Goal: Task Accomplishment & Management: Complete application form

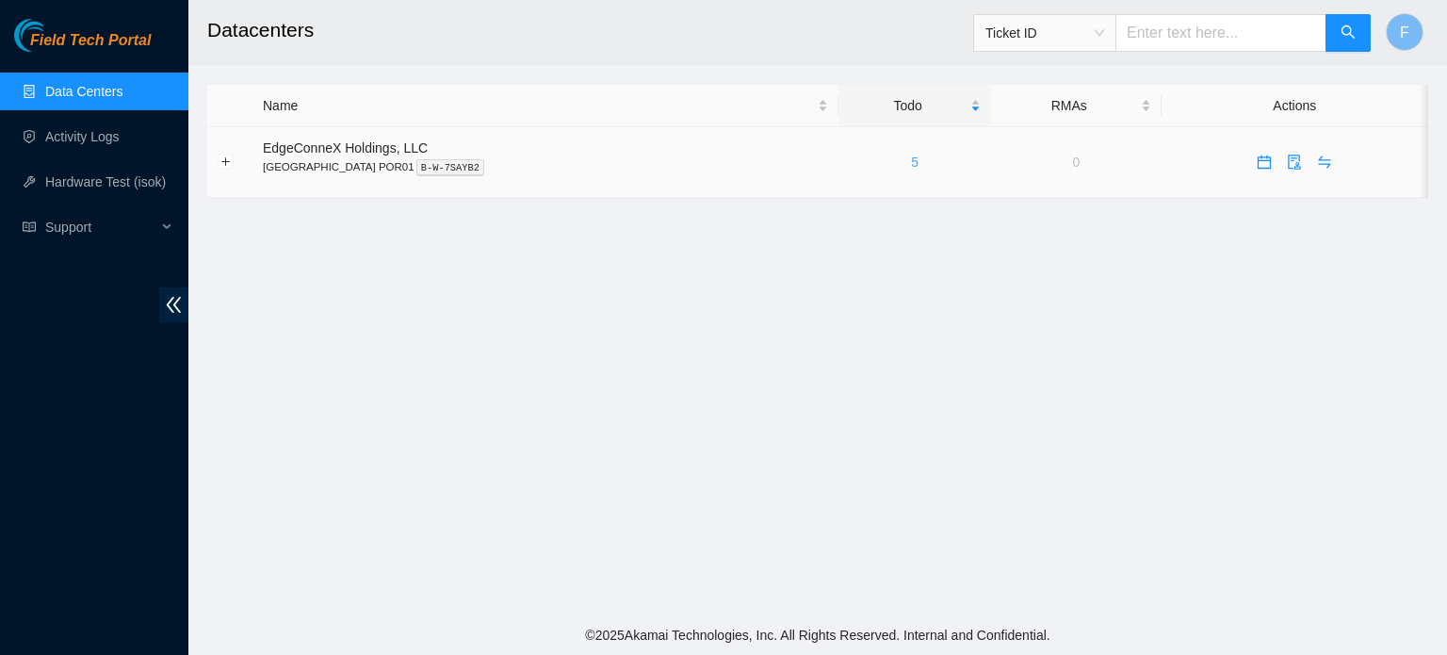
click at [911, 161] on link "5" at bounding box center [915, 161] width 8 height 15
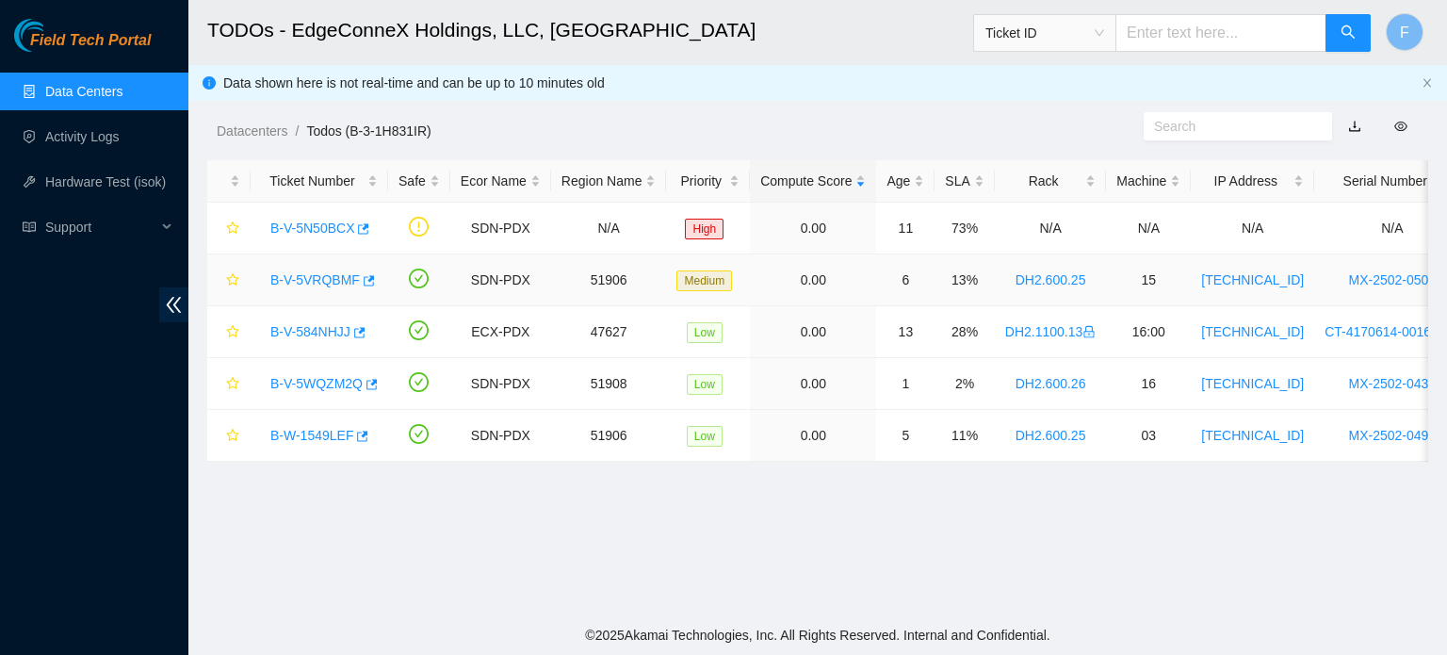
click at [322, 282] on link "B-V-5VRQBMF" at bounding box center [314, 279] width 89 height 15
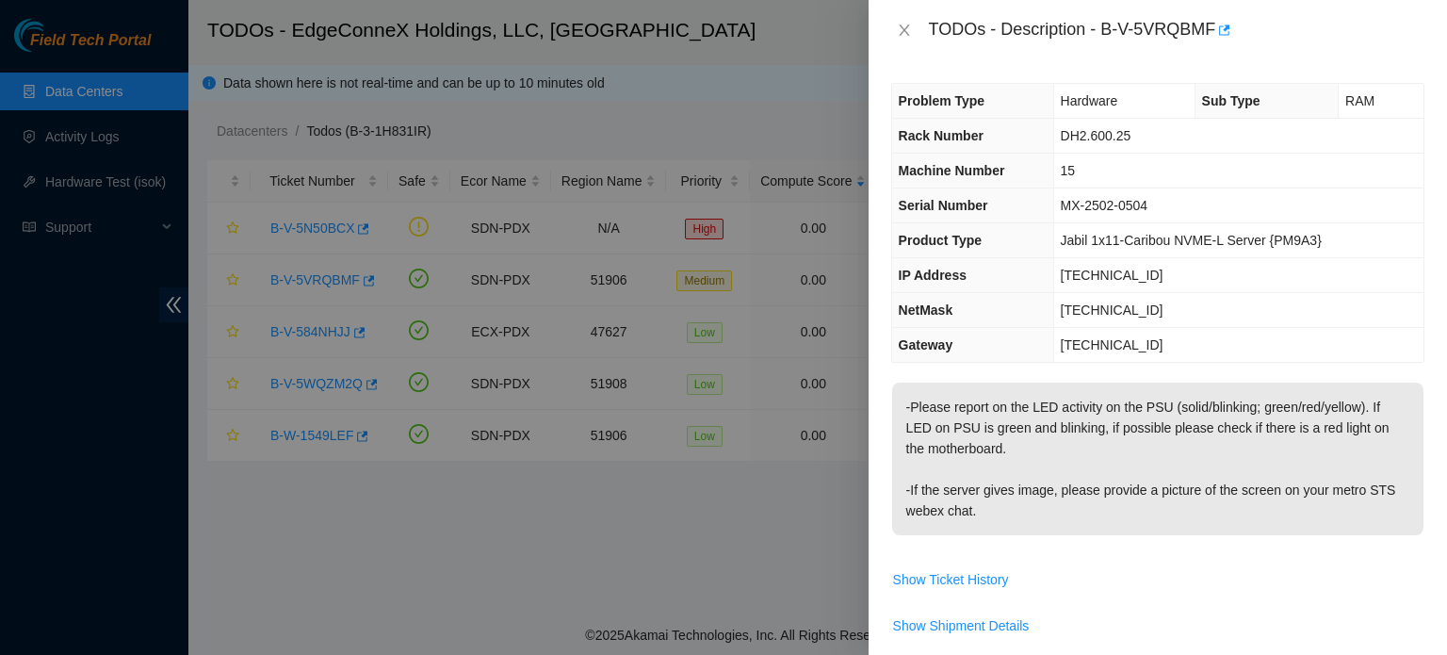
click at [805, 484] on div at bounding box center [723, 327] width 1447 height 655
click at [907, 31] on icon "close" at bounding box center [904, 30] width 15 height 15
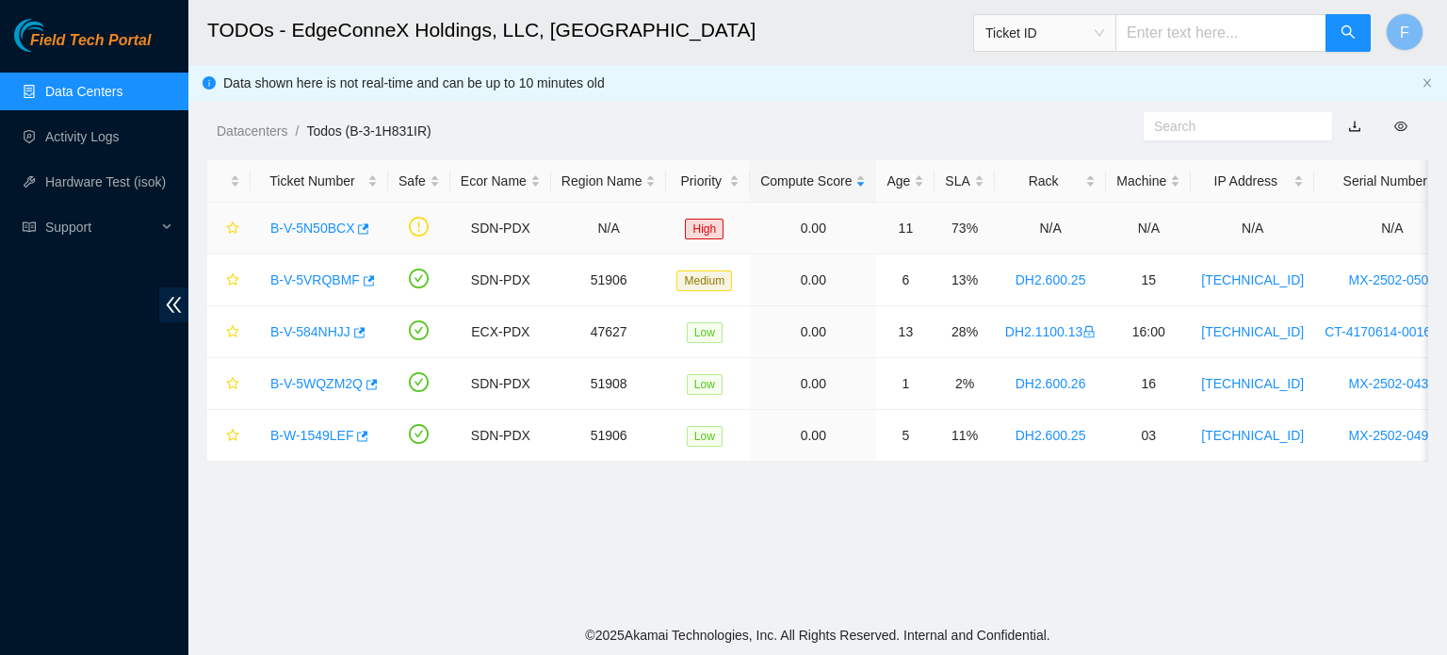
click at [313, 234] on link "B-V-5N50BCX" at bounding box center [312, 227] width 84 height 15
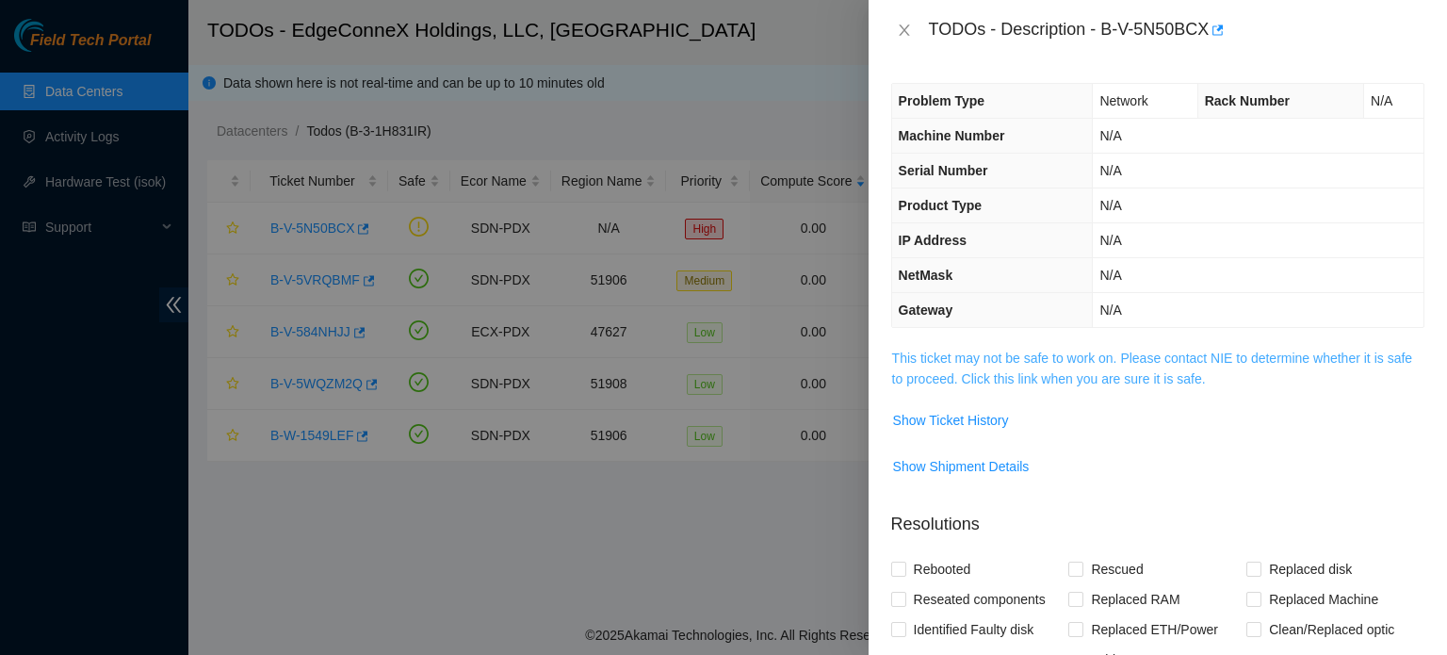
click at [1025, 362] on link "This ticket may not be safe to work on. Please contact NIE to determine whether…" at bounding box center [1152, 368] width 520 height 36
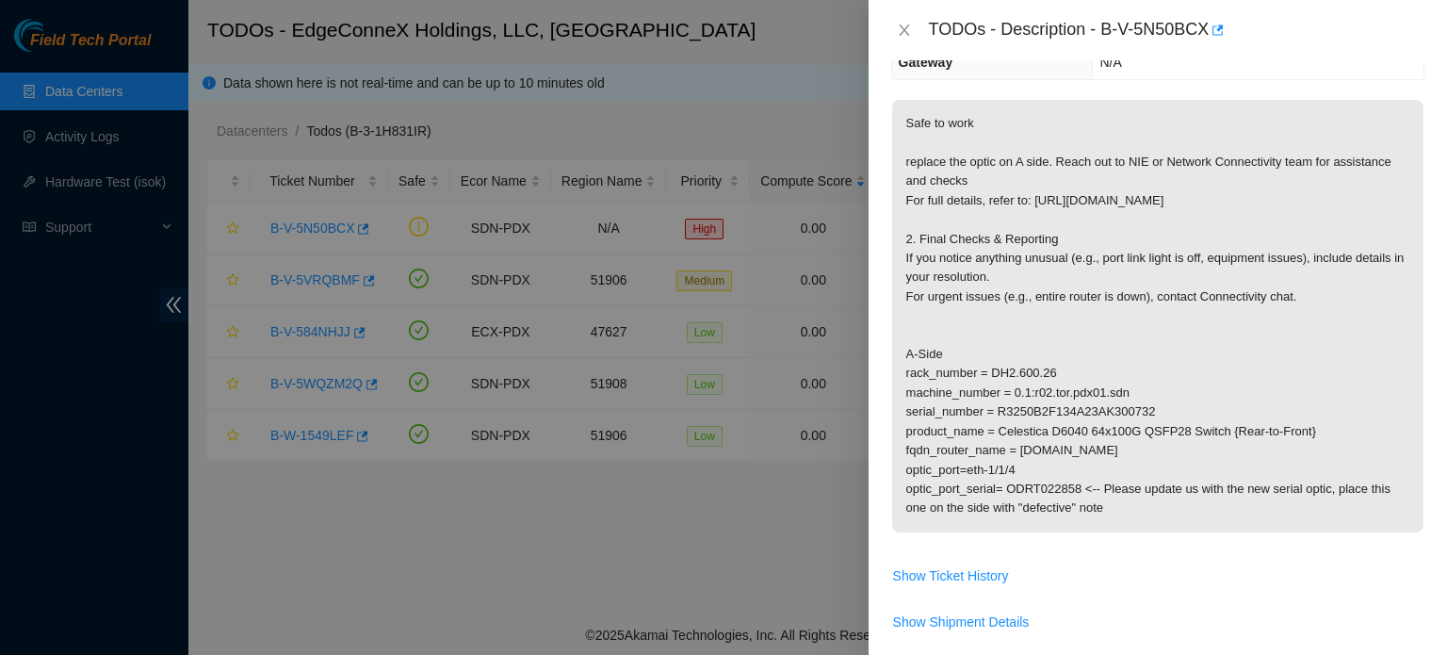
scroll to position [249, 0]
click at [908, 27] on icon "close" at bounding box center [904, 30] width 15 height 15
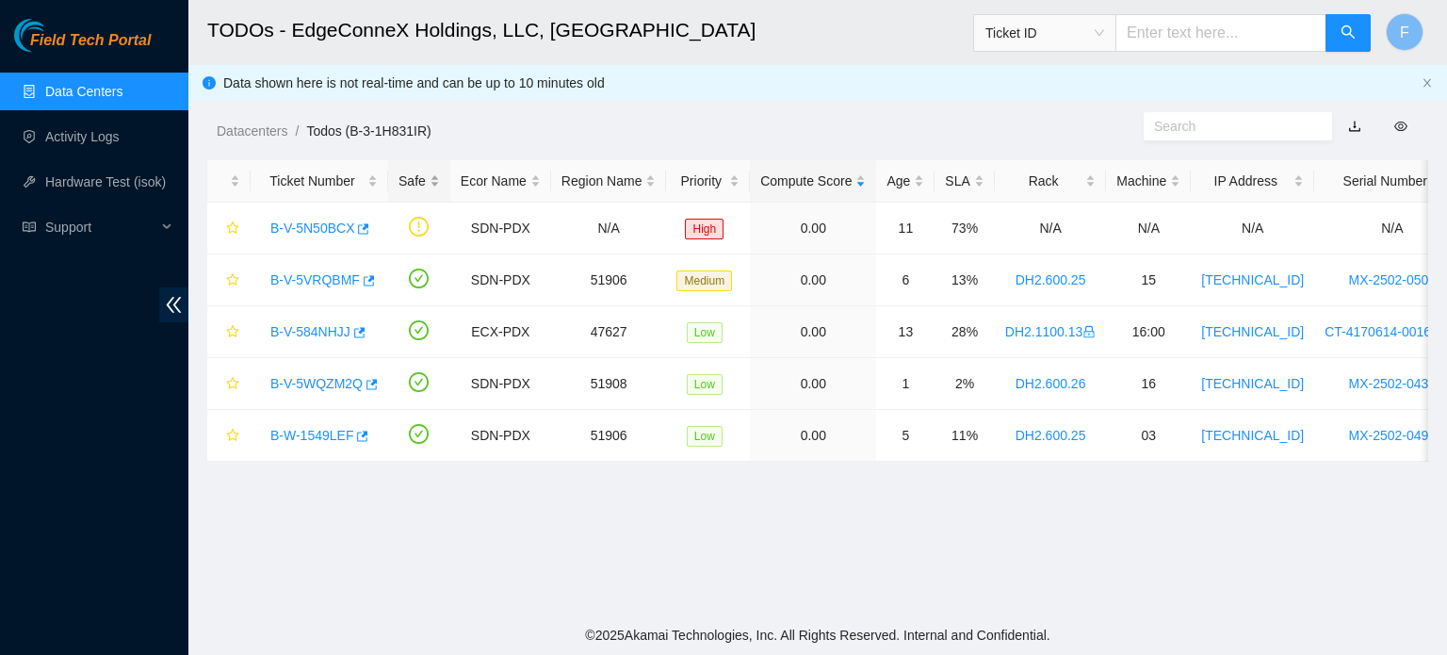
scroll to position [311, 0]
click at [319, 283] on link "B-V-5VRQBMF" at bounding box center [314, 279] width 89 height 15
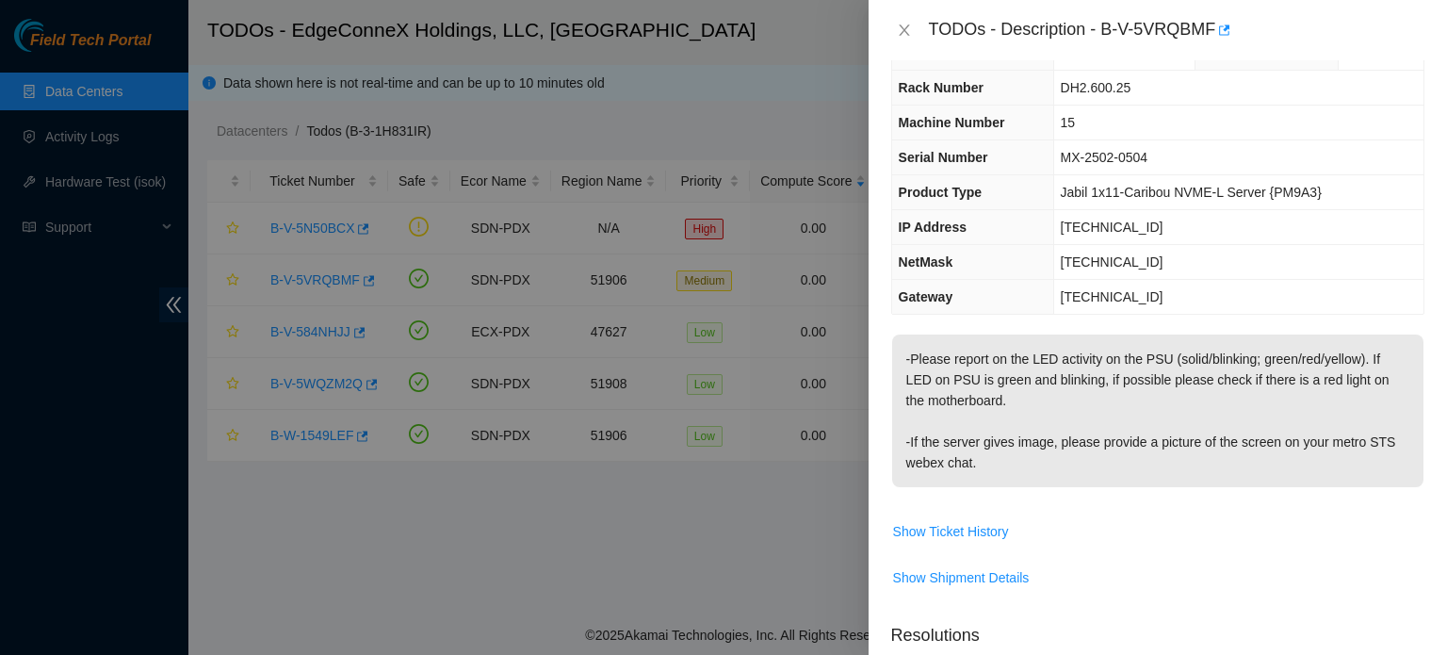
scroll to position [0, 0]
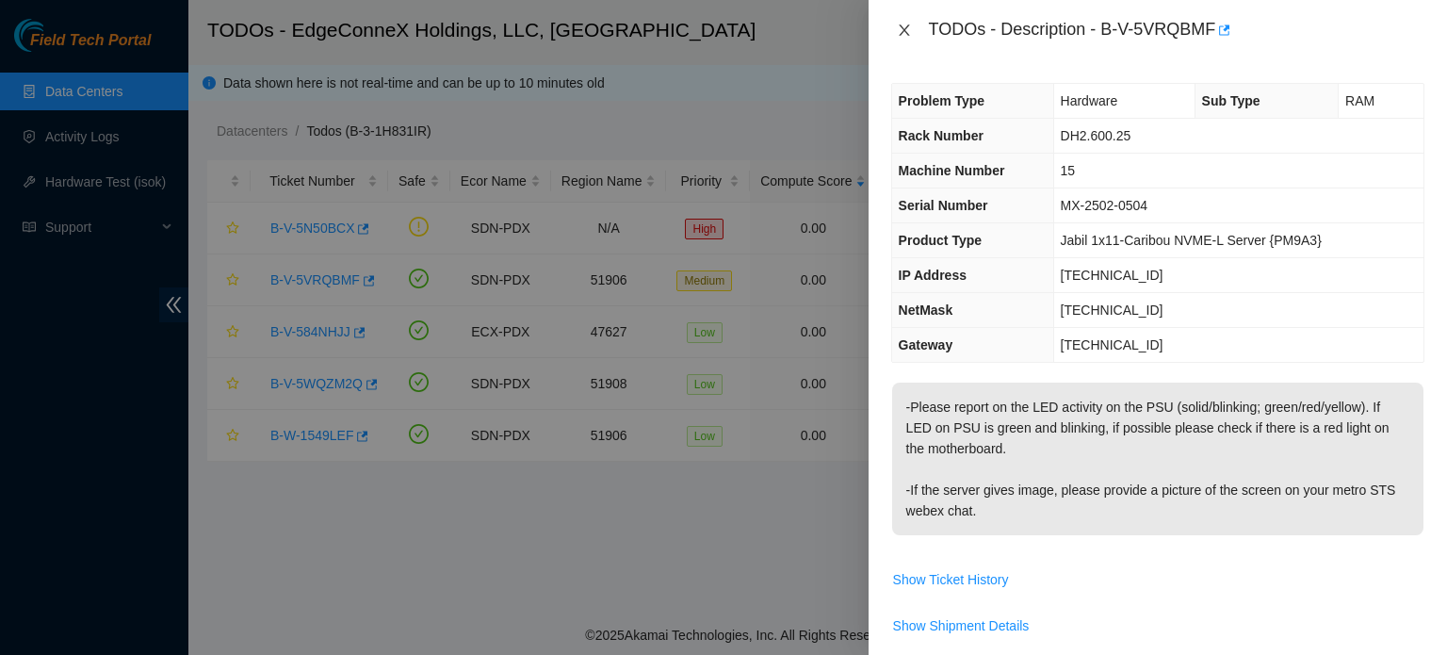
click at [901, 33] on icon "close" at bounding box center [904, 29] width 10 height 11
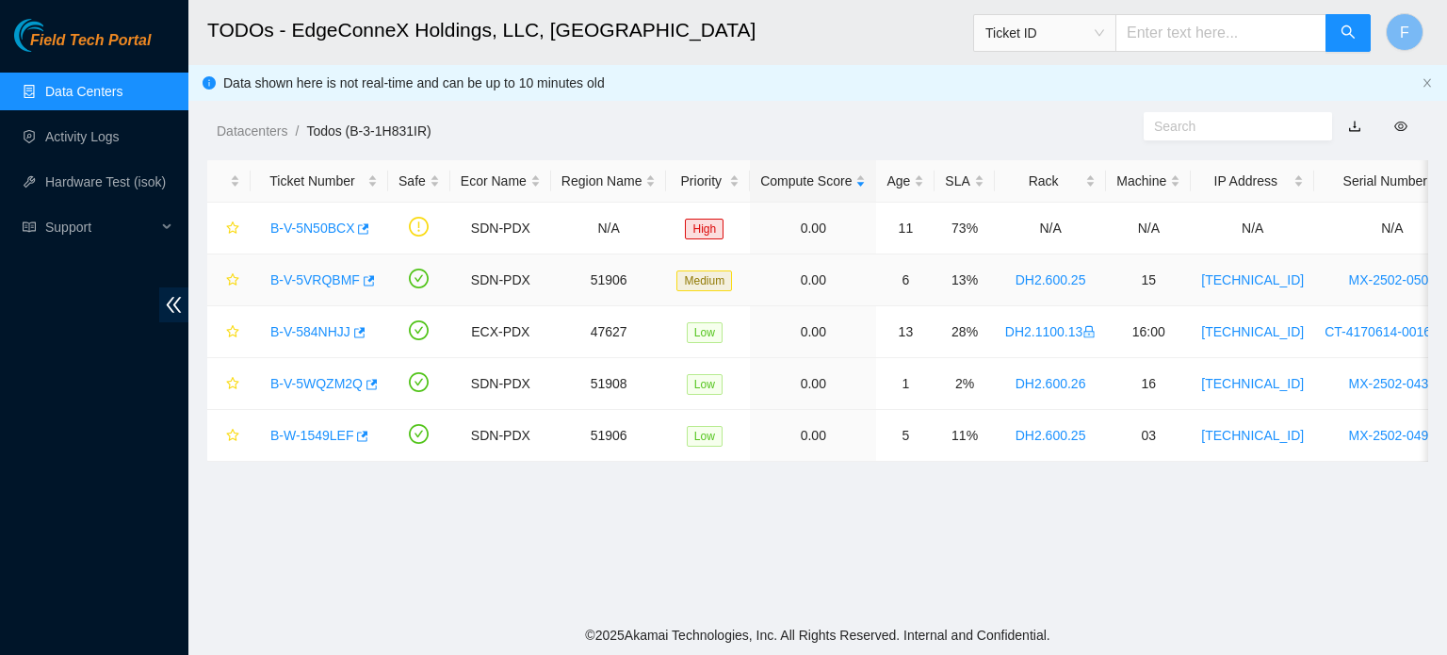
click at [325, 276] on link "B-V-5VRQBMF" at bounding box center [314, 279] width 89 height 15
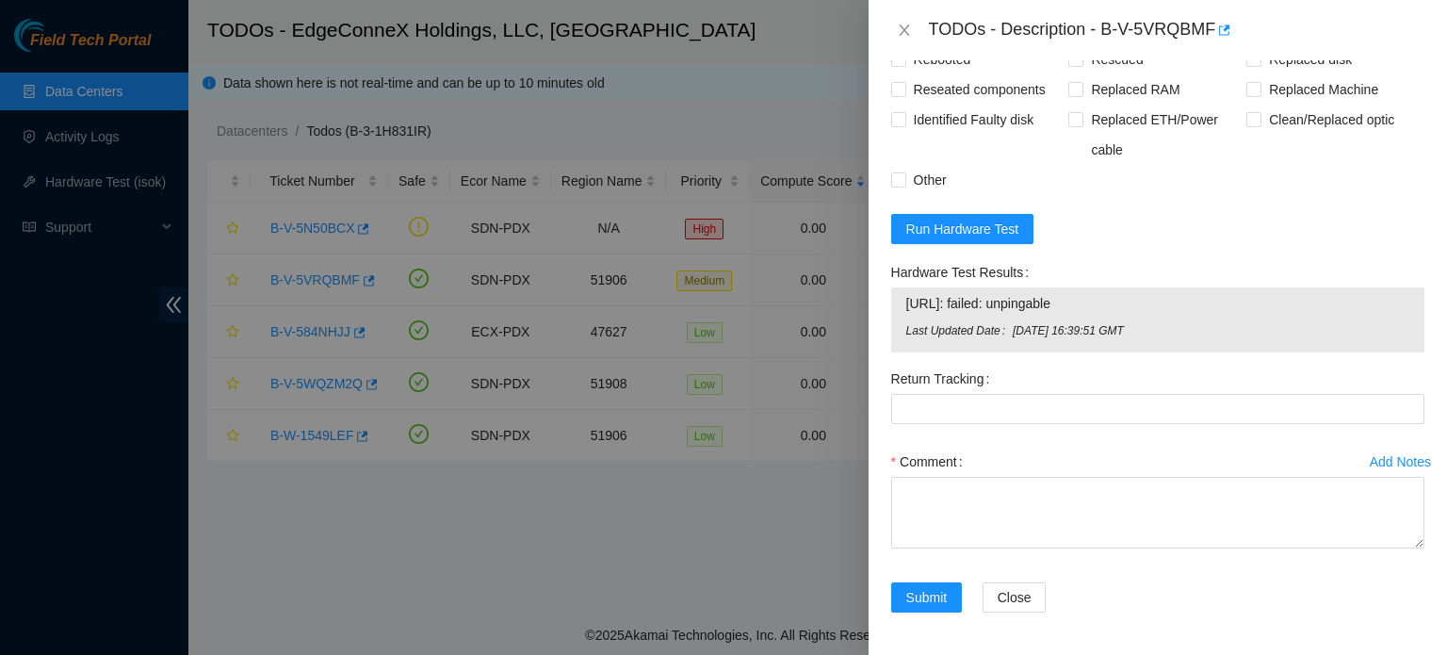
scroll to position [637, 0]
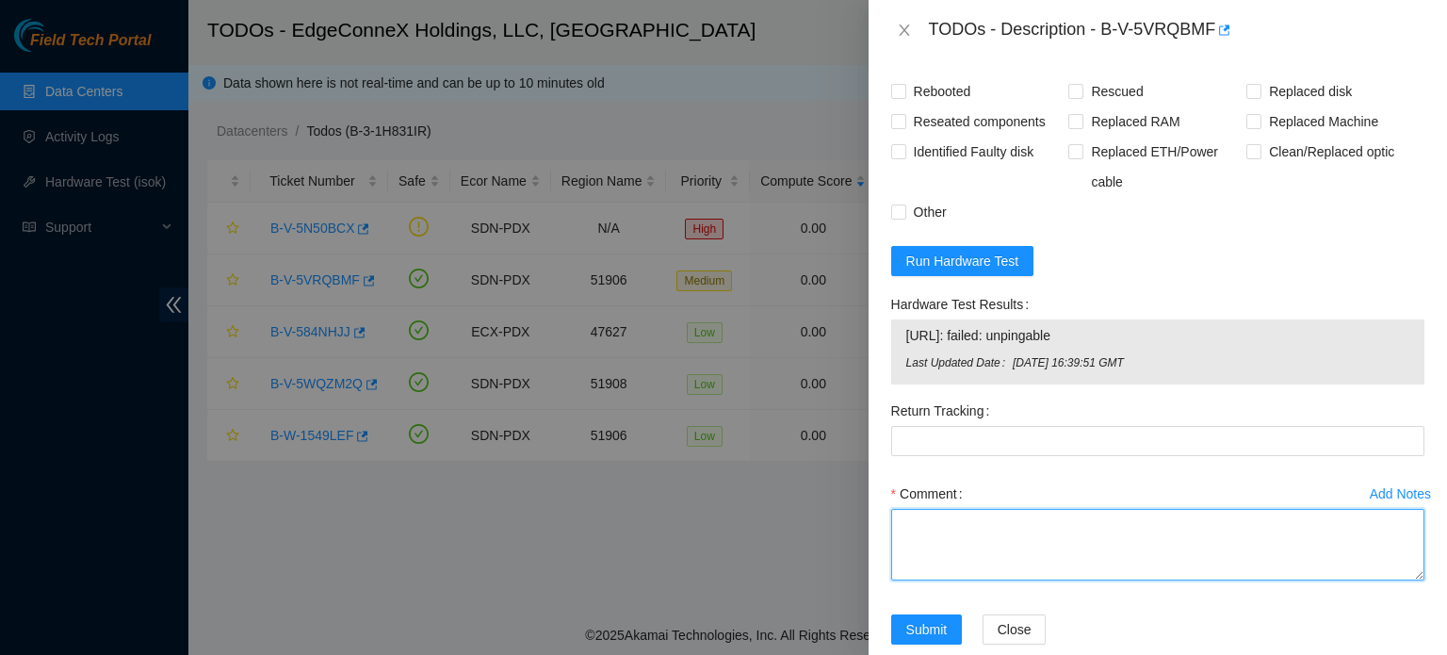
click at [962, 546] on textarea "Comment" at bounding box center [1157, 545] width 533 height 72
type textarea "- checked PSU light it was solid green then started blinking and still greem - …"
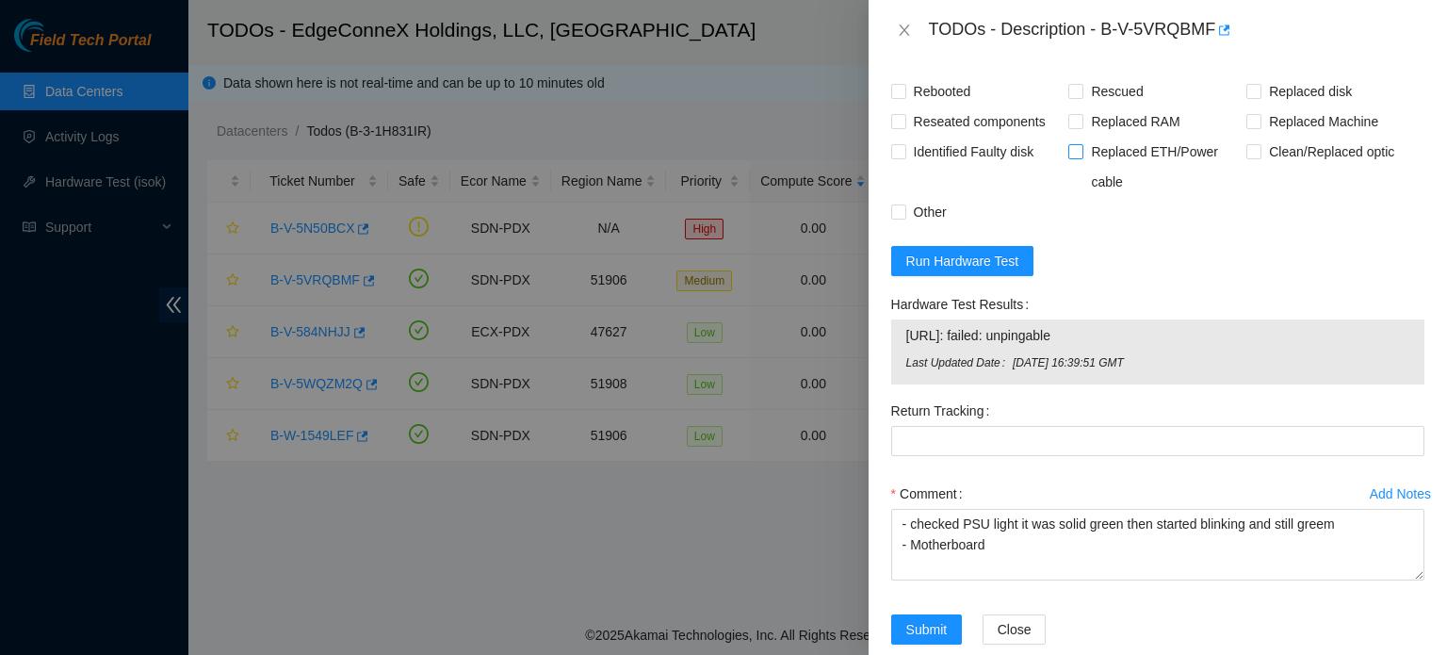
click at [1187, 168] on span "Replaced ETH/Power cable" at bounding box center [1164, 167] width 163 height 60
click at [1081, 157] on input "Replaced ETH/Power cable" at bounding box center [1074, 150] width 13 height 13
checkbox input "true"
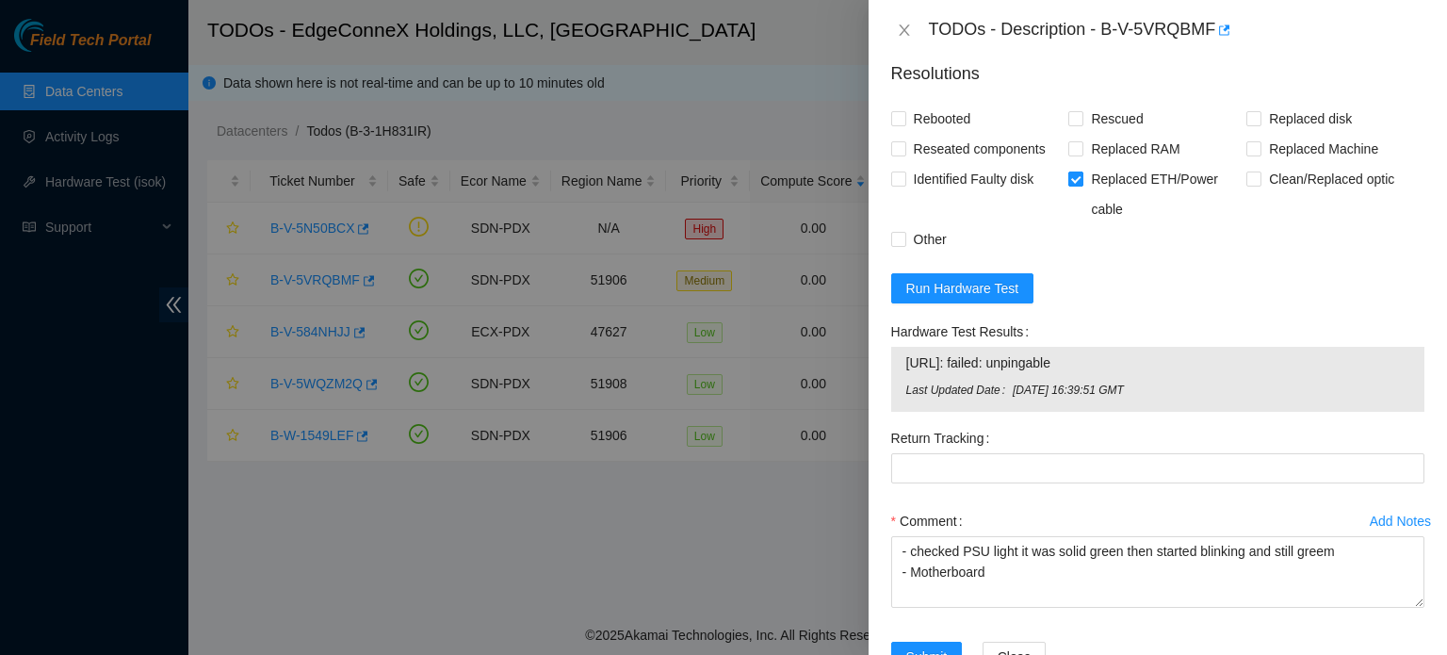
scroll to position [669, 0]
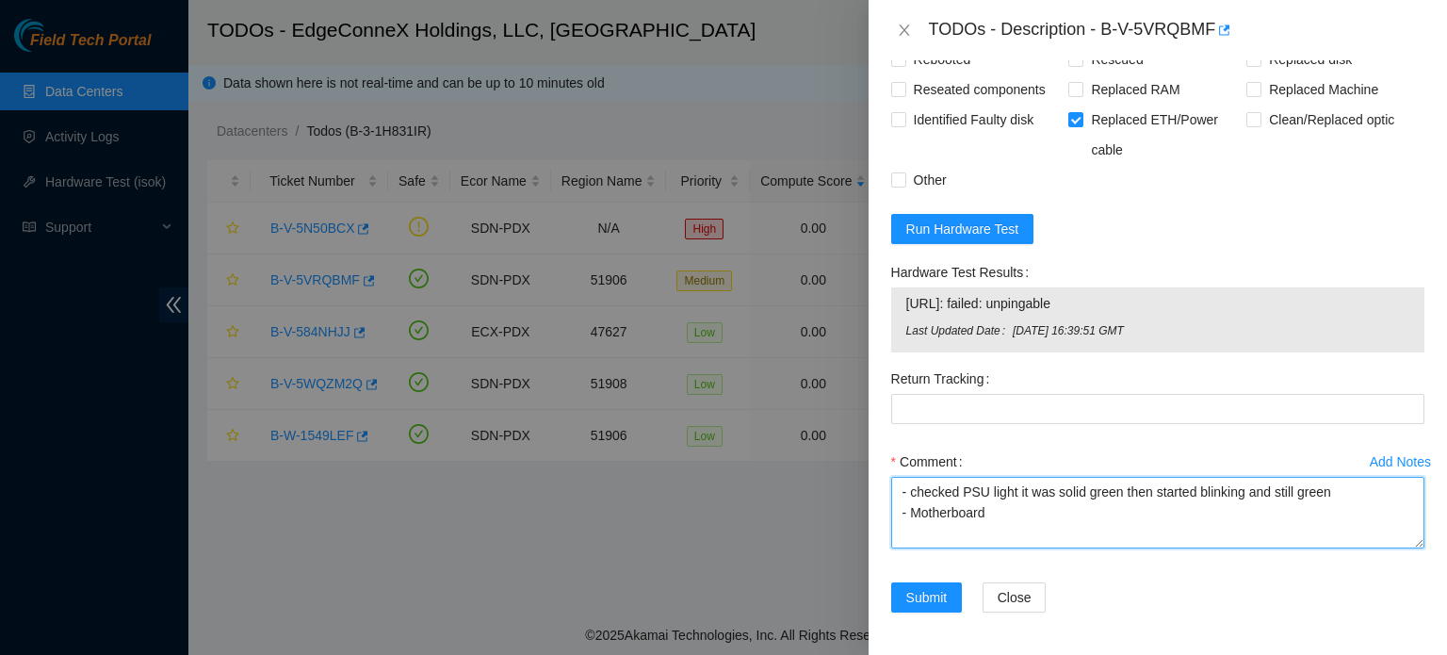
click at [1000, 513] on textarea "- checked PSU light it was solid green then started blinking and still green - …" at bounding box center [1157, 513] width 533 height 72
type textarea "- checked PSU light it was solid green then started blinking and still green - …"
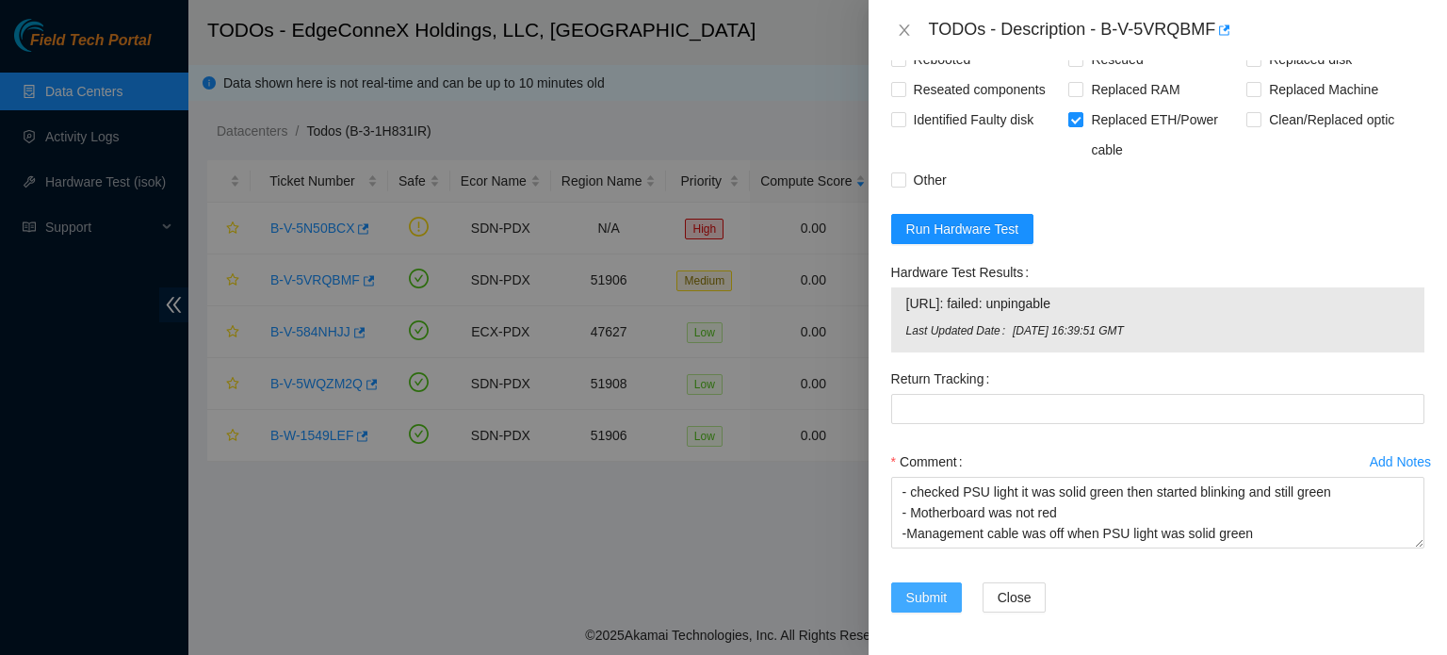
click at [938, 598] on span "Submit" at bounding box center [926, 597] width 41 height 21
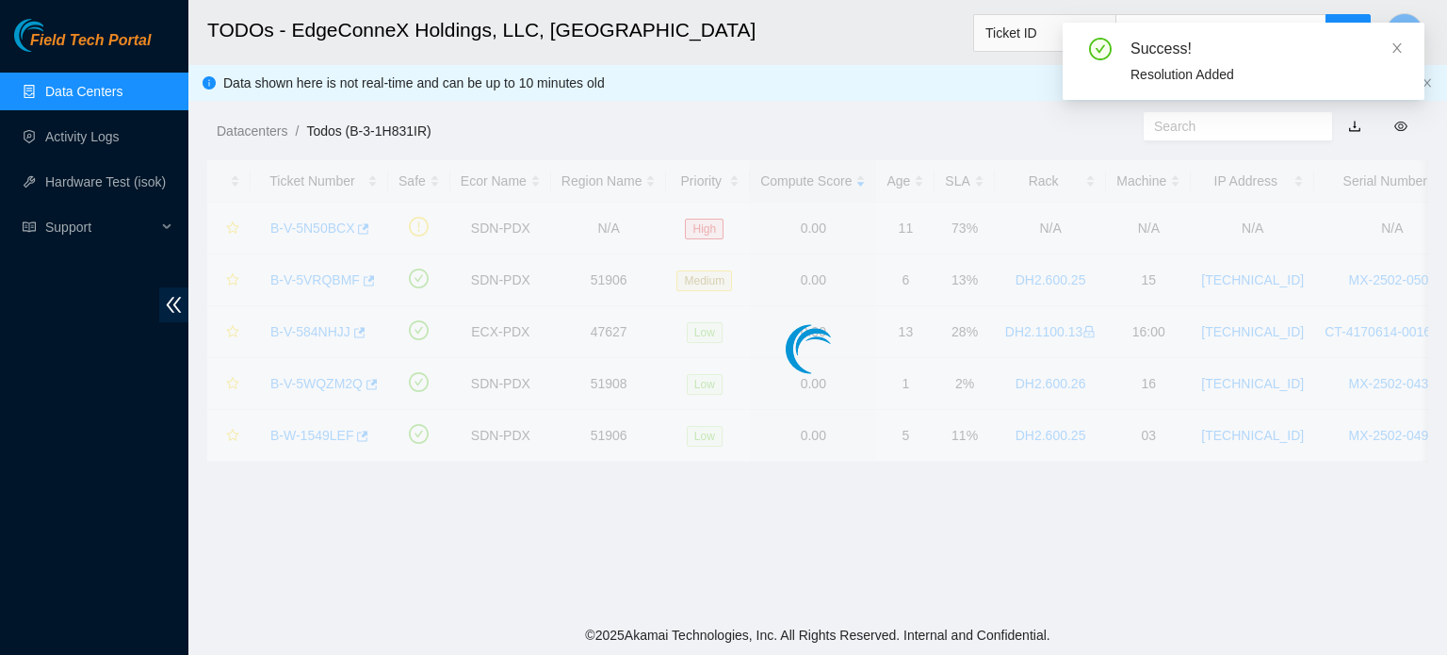
scroll to position [516, 0]
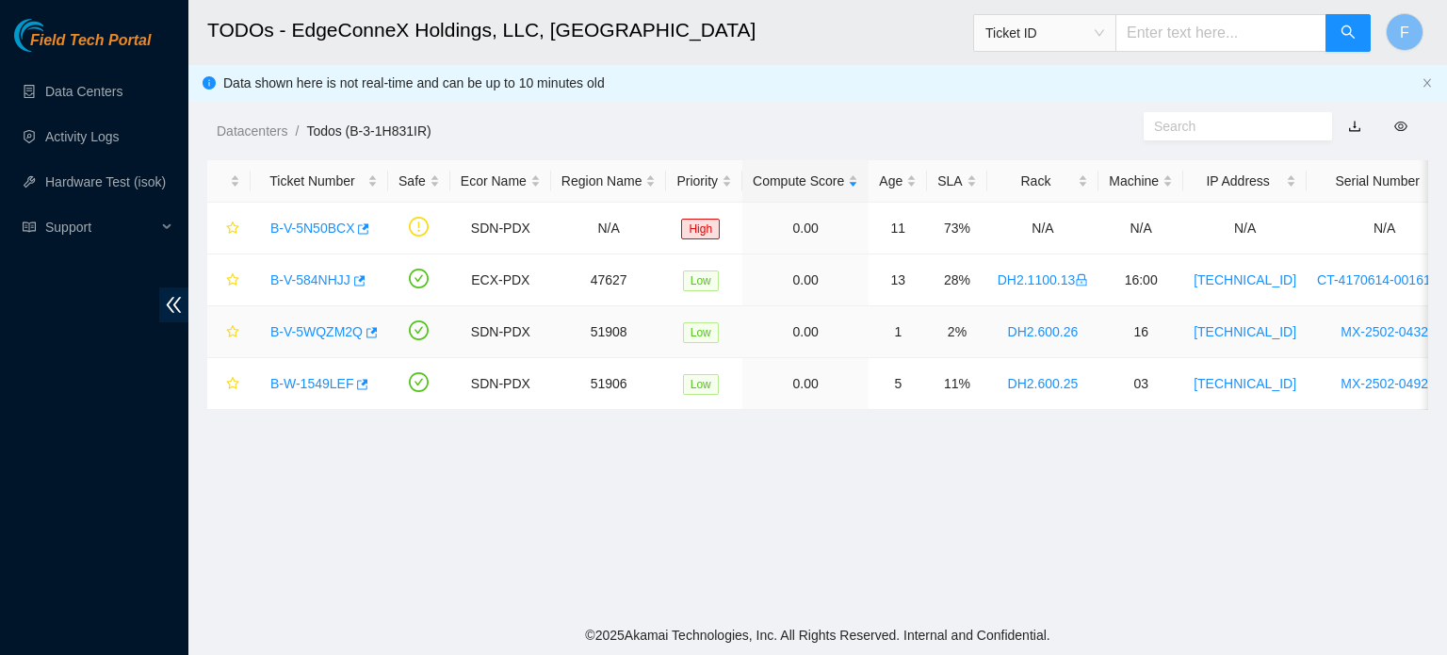
click at [340, 332] on link "B-V-5WQZM2Q" at bounding box center [316, 331] width 92 height 15
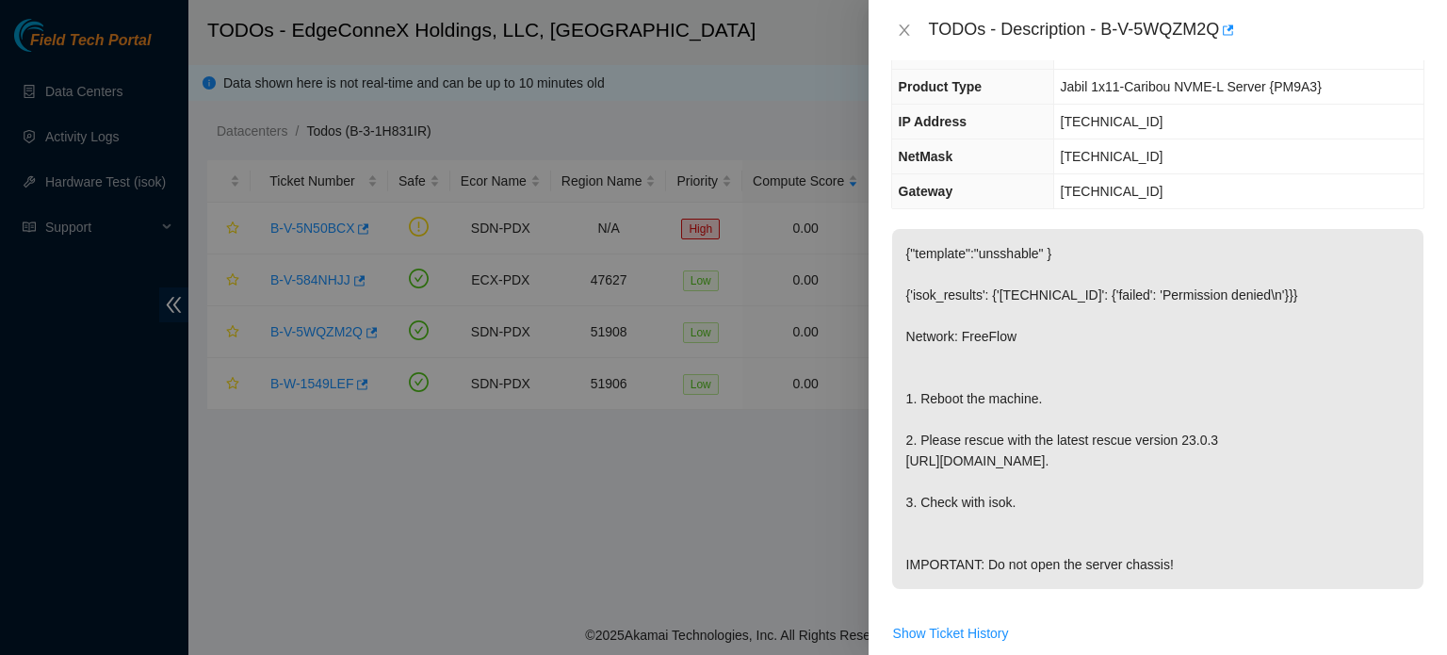
scroll to position [151, 0]
click at [895, 29] on button "Close" at bounding box center [904, 31] width 26 height 18
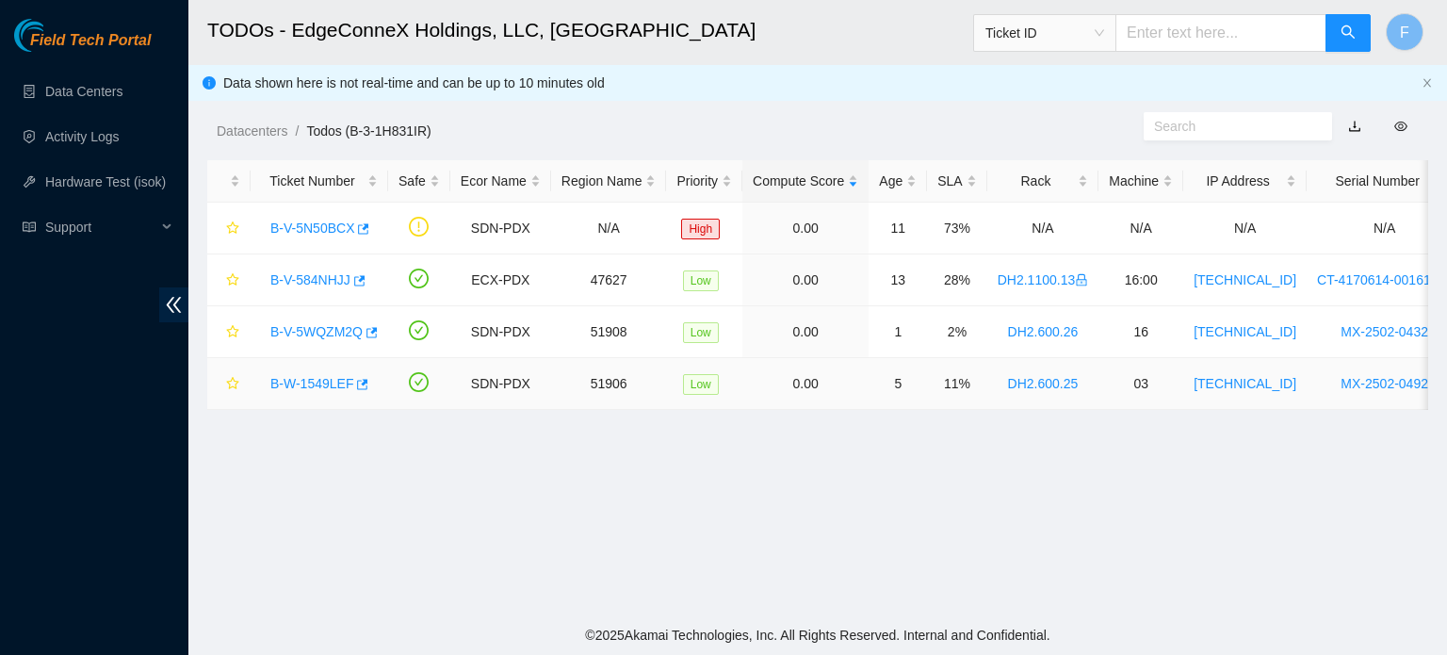
scroll to position [213, 0]
click at [315, 385] on link "B-W-1549LEF" at bounding box center [311, 383] width 83 height 15
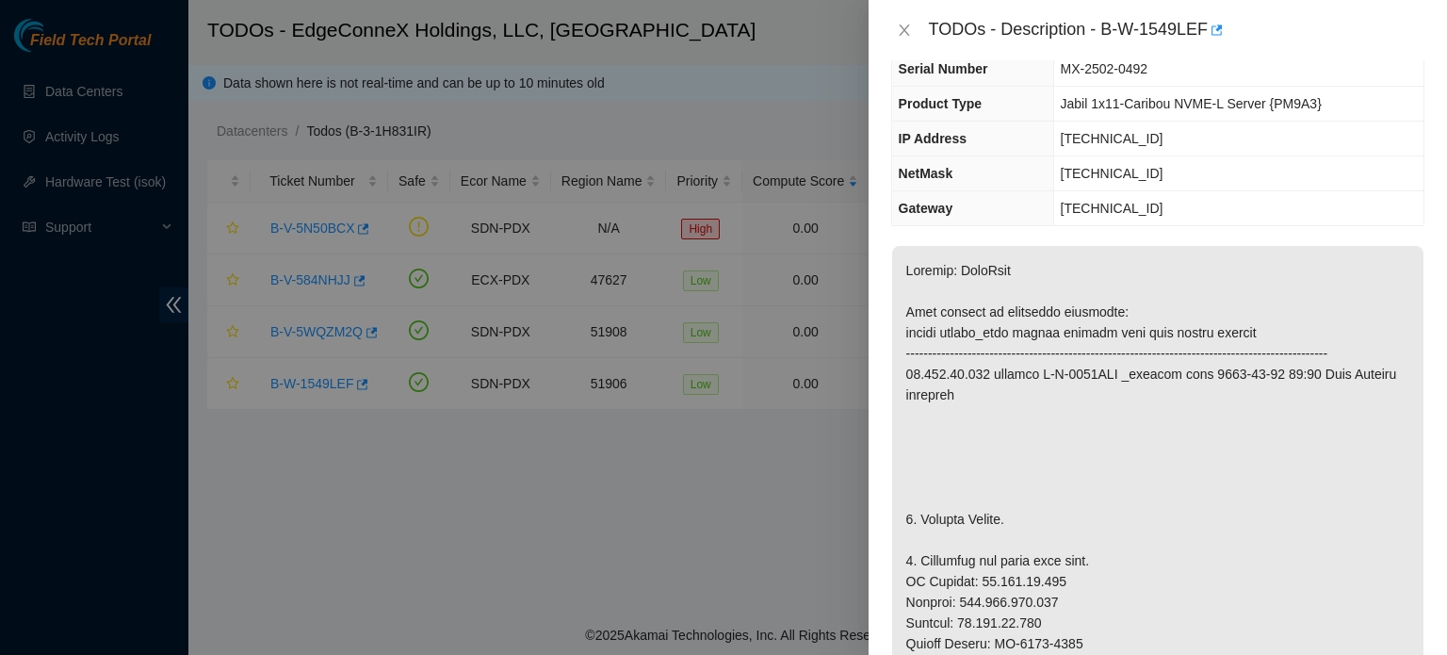
scroll to position [0, 0]
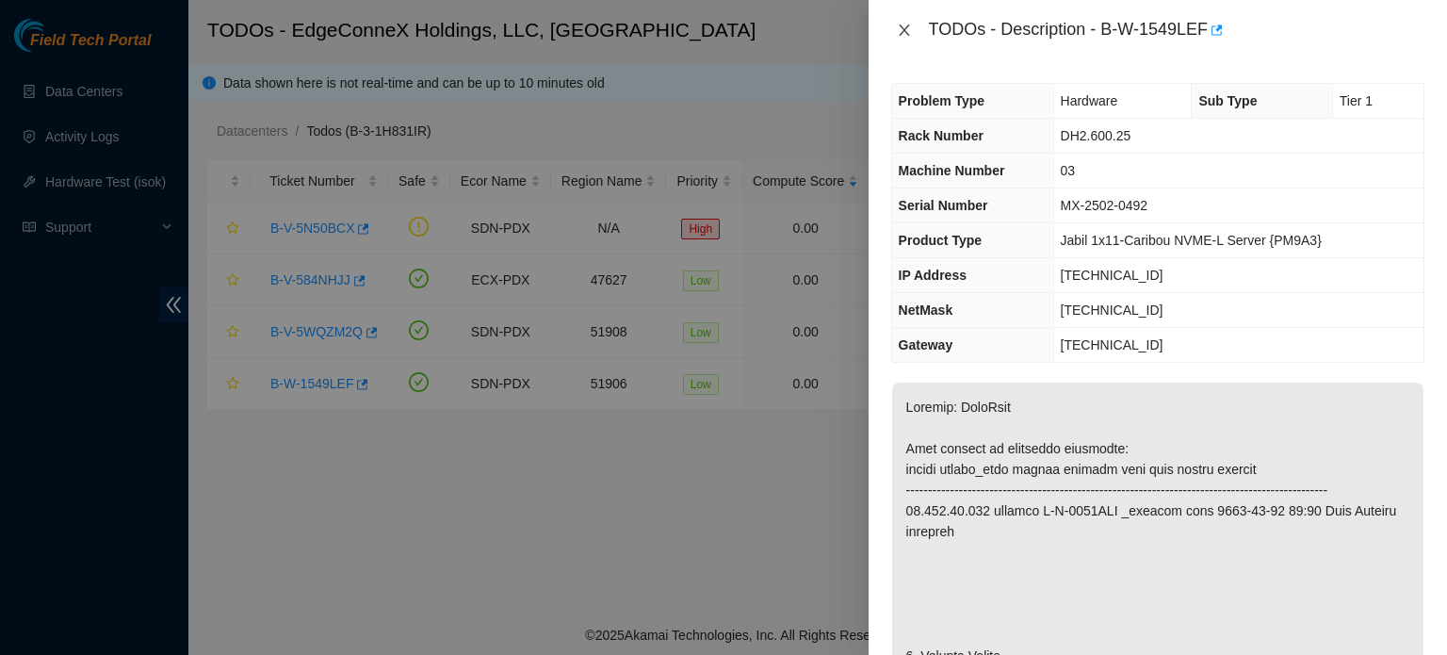
click at [904, 24] on icon "close" at bounding box center [904, 30] width 15 height 15
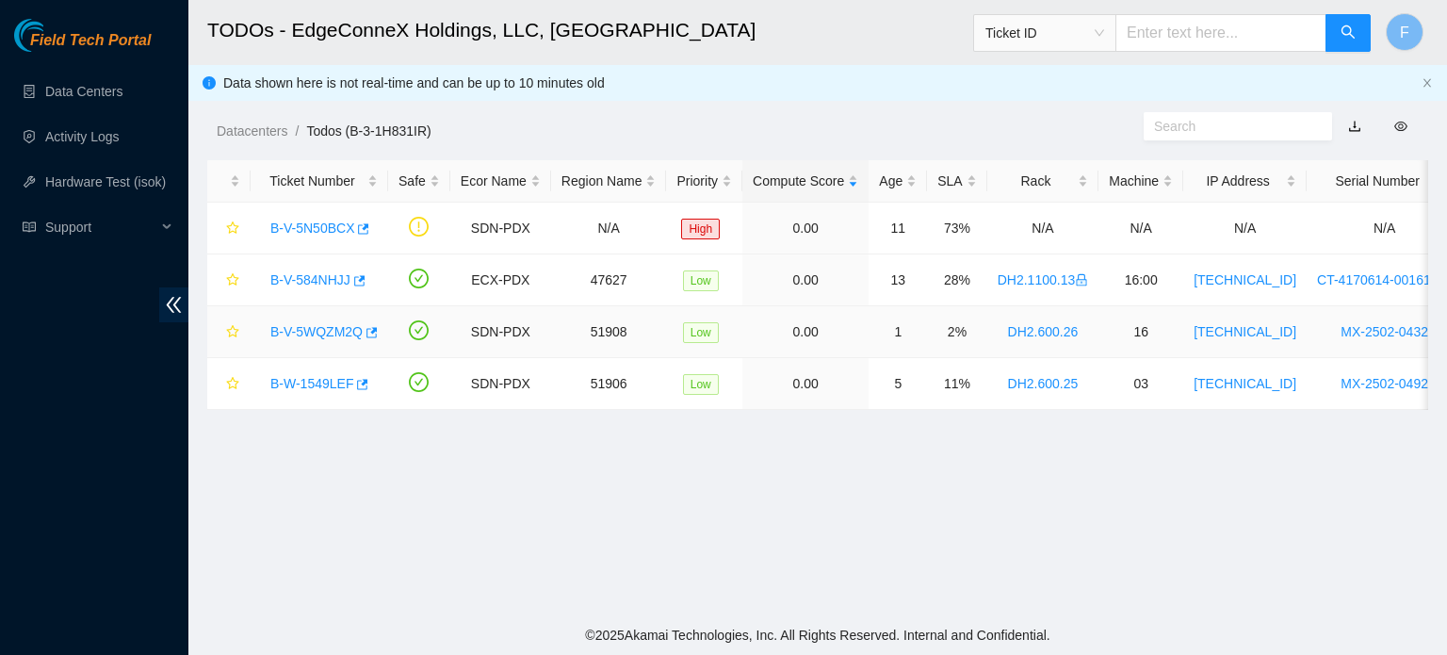
click at [324, 336] on link "B-V-5WQZM2Q" at bounding box center [316, 331] width 92 height 15
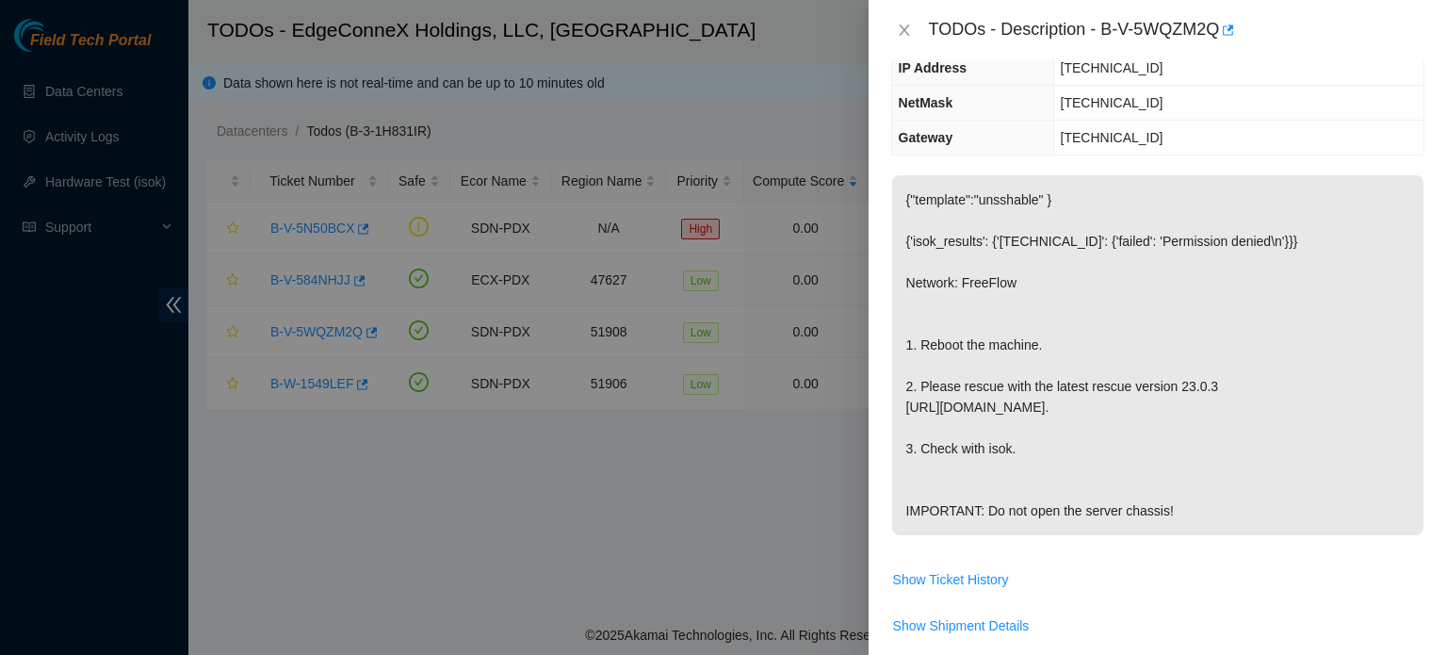
scroll to position [212, 0]
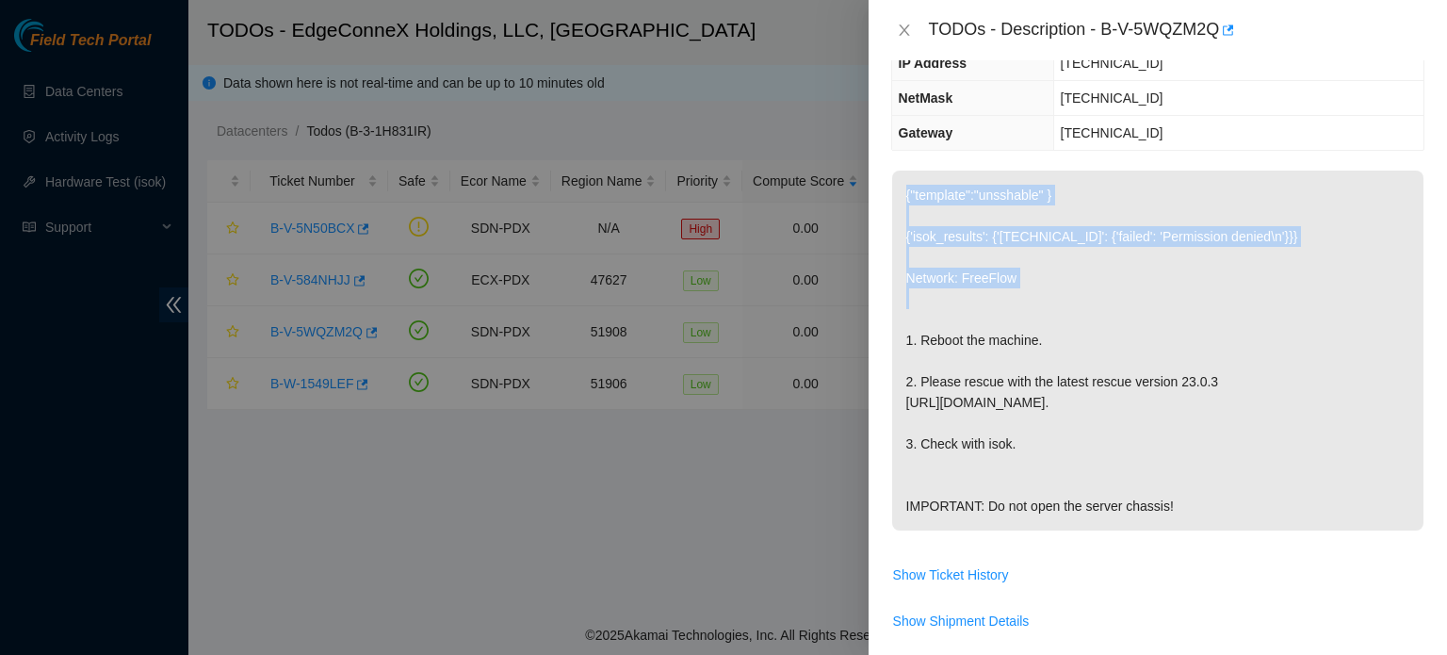
drag, startPoint x: 1222, startPoint y: 320, endPoint x: 1437, endPoint y: 317, distance: 214.8
click at [1437, 317] on div "Problem Type Hardware Sub Type Tier 1 Rack Number DH2.600.26 Machine Number 16 …" at bounding box center [1158, 357] width 578 height 594
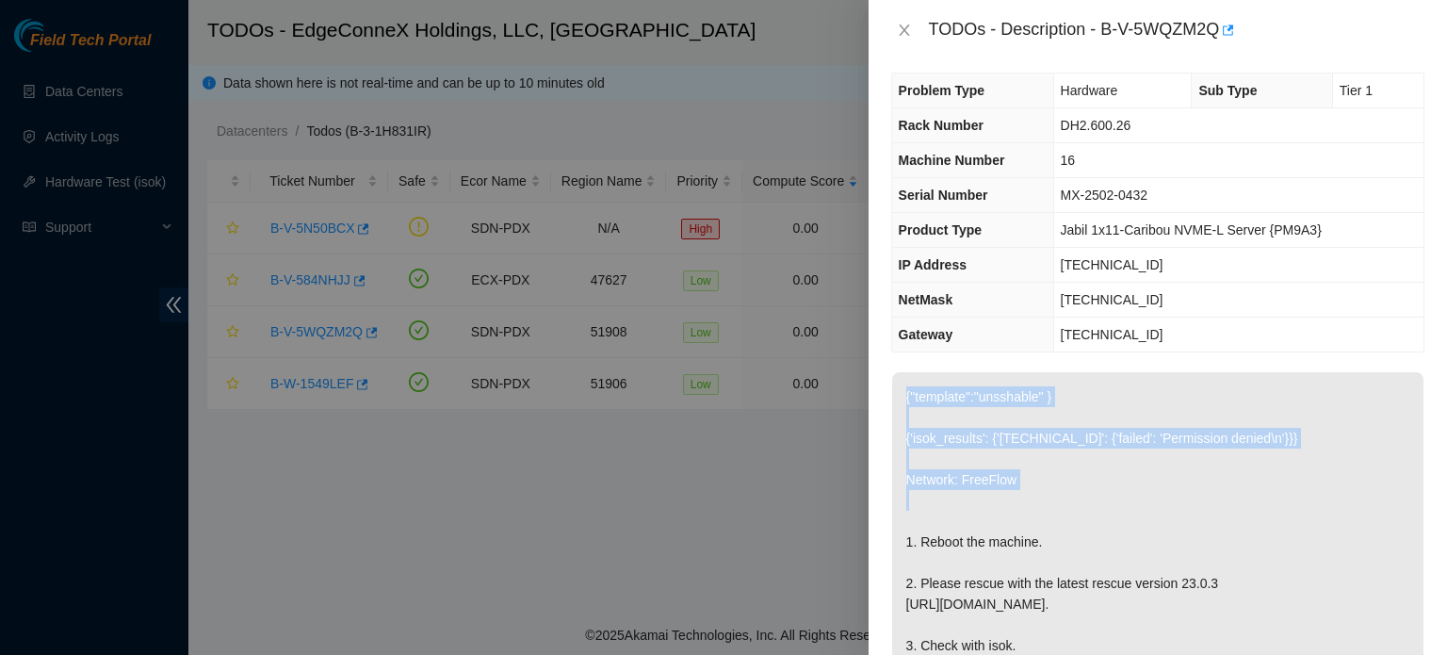
scroll to position [10, 0]
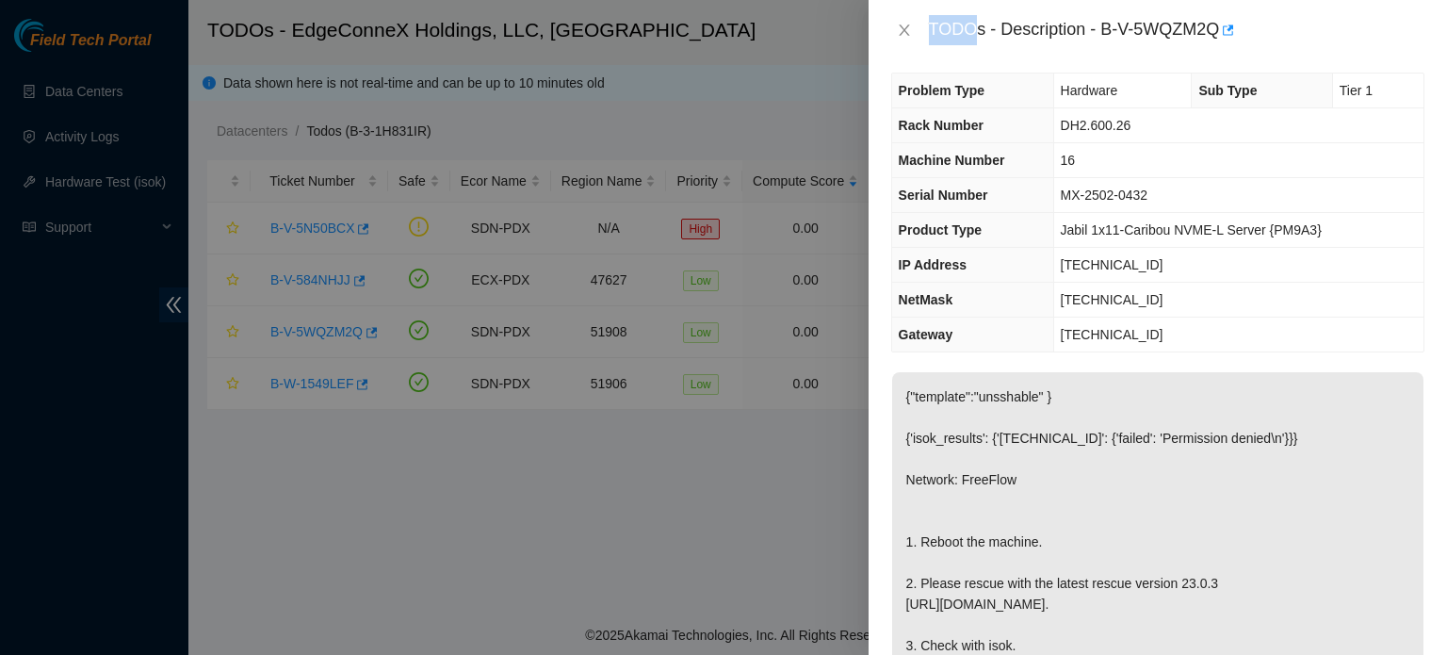
drag, startPoint x: 974, startPoint y: 30, endPoint x: 704, endPoint y: 343, distance: 413.4
click at [704, 343] on div "TODOs - Description - B-V-5WQZM2Q Problem Type Hardware Sub Type Tier 1 Rack Nu…" at bounding box center [723, 327] width 1447 height 655
click at [687, 553] on div at bounding box center [723, 327] width 1447 height 655
click at [1365, 543] on p "{"template":"unsshable" } {'isok_results': {'[TECHNICAL_ID]': {'failed': 'Permi…" at bounding box center [1157, 552] width 531 height 360
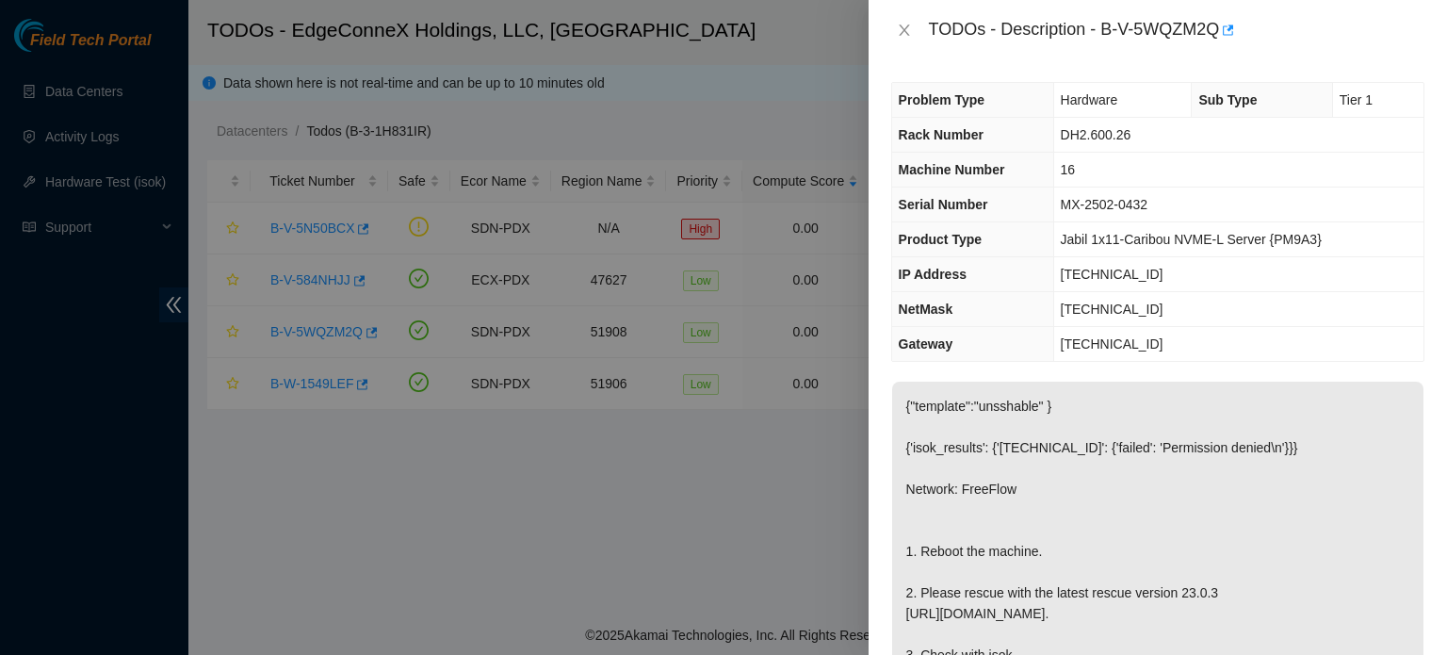
scroll to position [0, 0]
click at [666, 547] on div at bounding box center [723, 327] width 1447 height 655
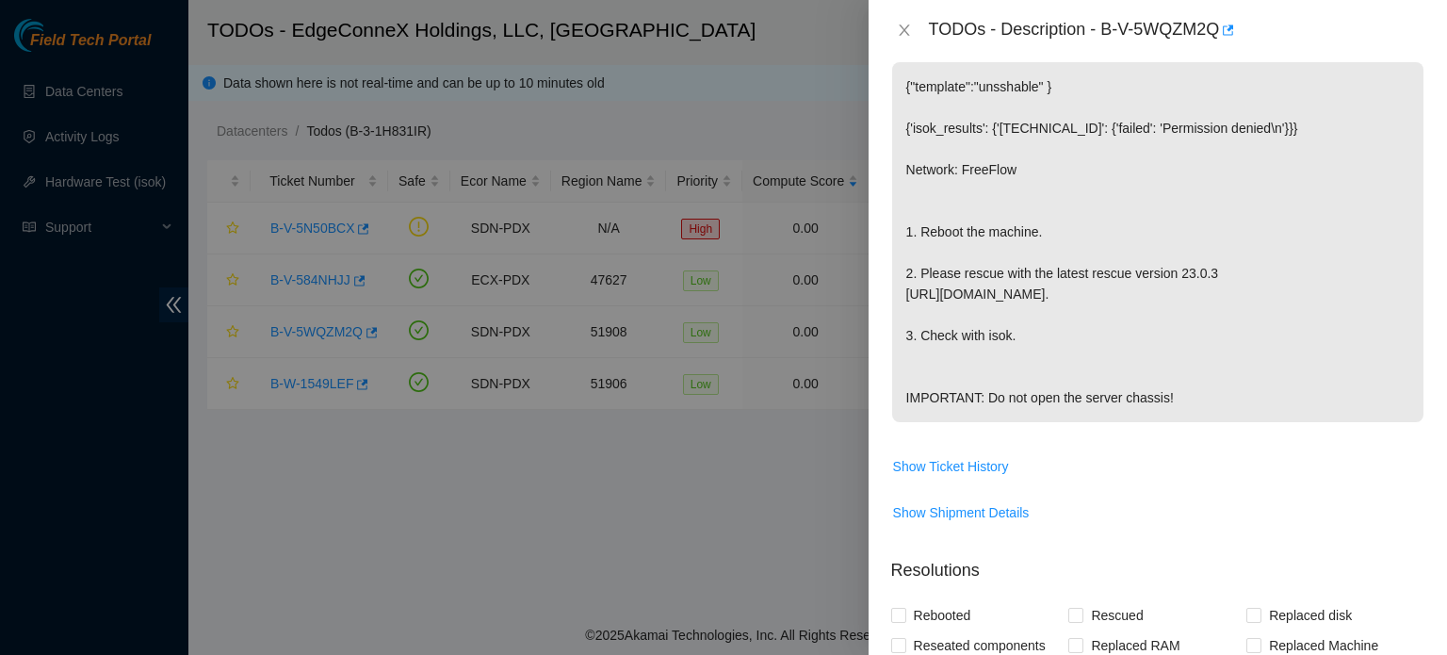
scroll to position [317, 0]
drag, startPoint x: 1425, startPoint y: 305, endPoint x: 1439, endPoint y: 263, distance: 44.7
click at [1439, 263] on div "Problem Type Hardware Sub Type Tier 1 Rack Number DH2.600.26 Machine Number 16 …" at bounding box center [1158, 357] width 578 height 594
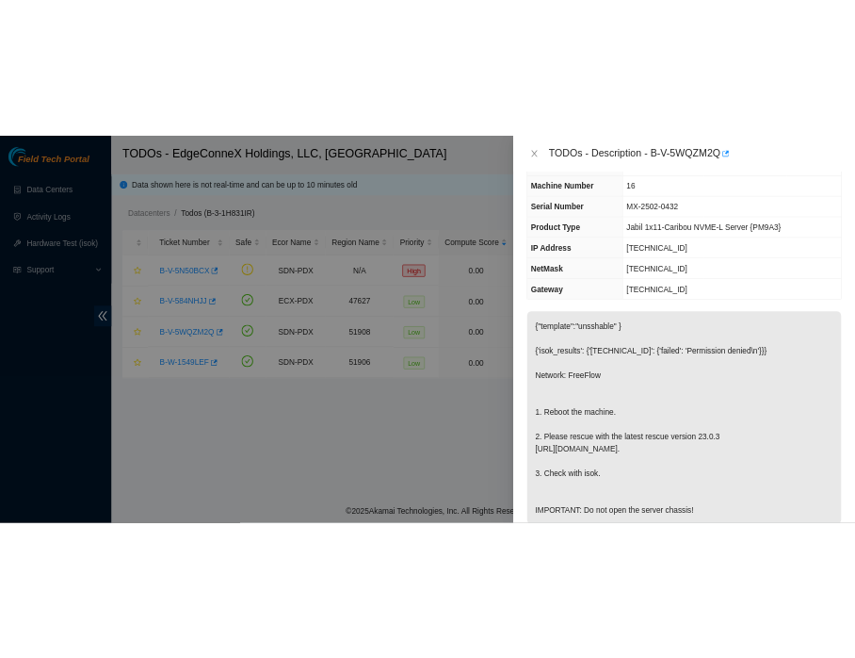
scroll to position [0, 0]
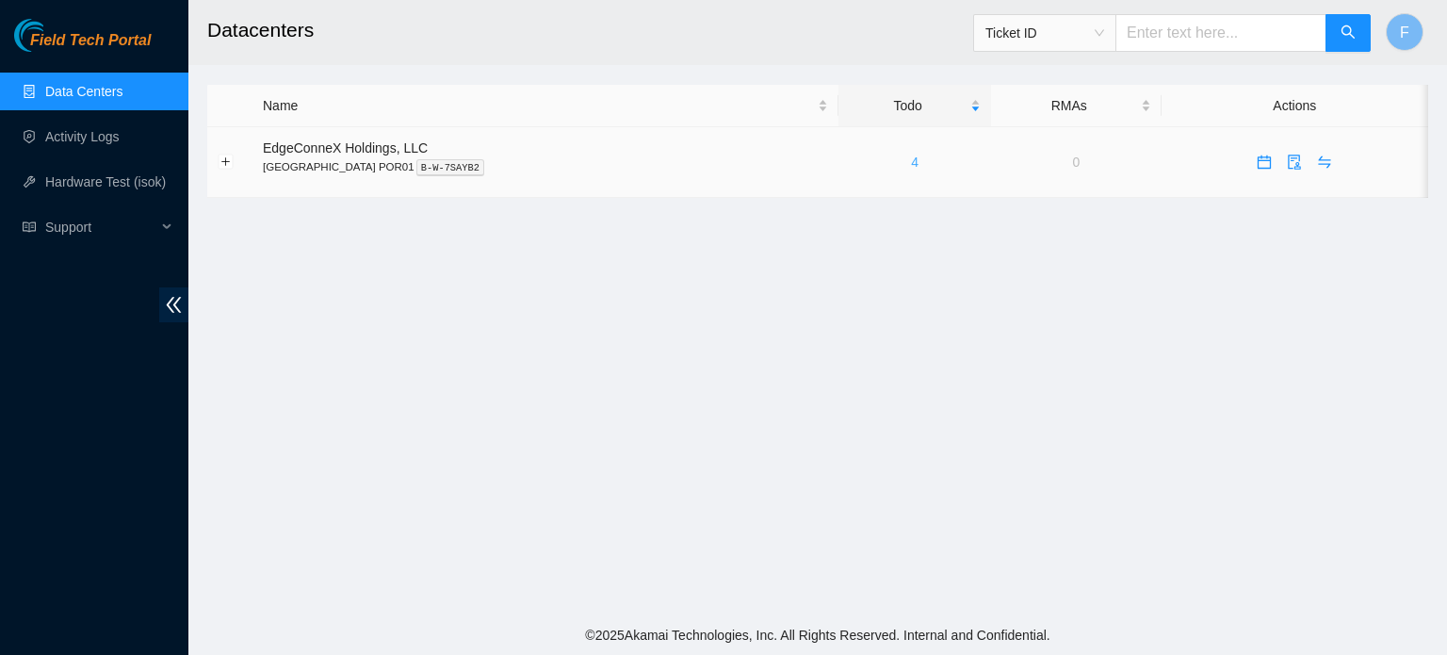
click at [911, 164] on link "4" at bounding box center [915, 161] width 8 height 15
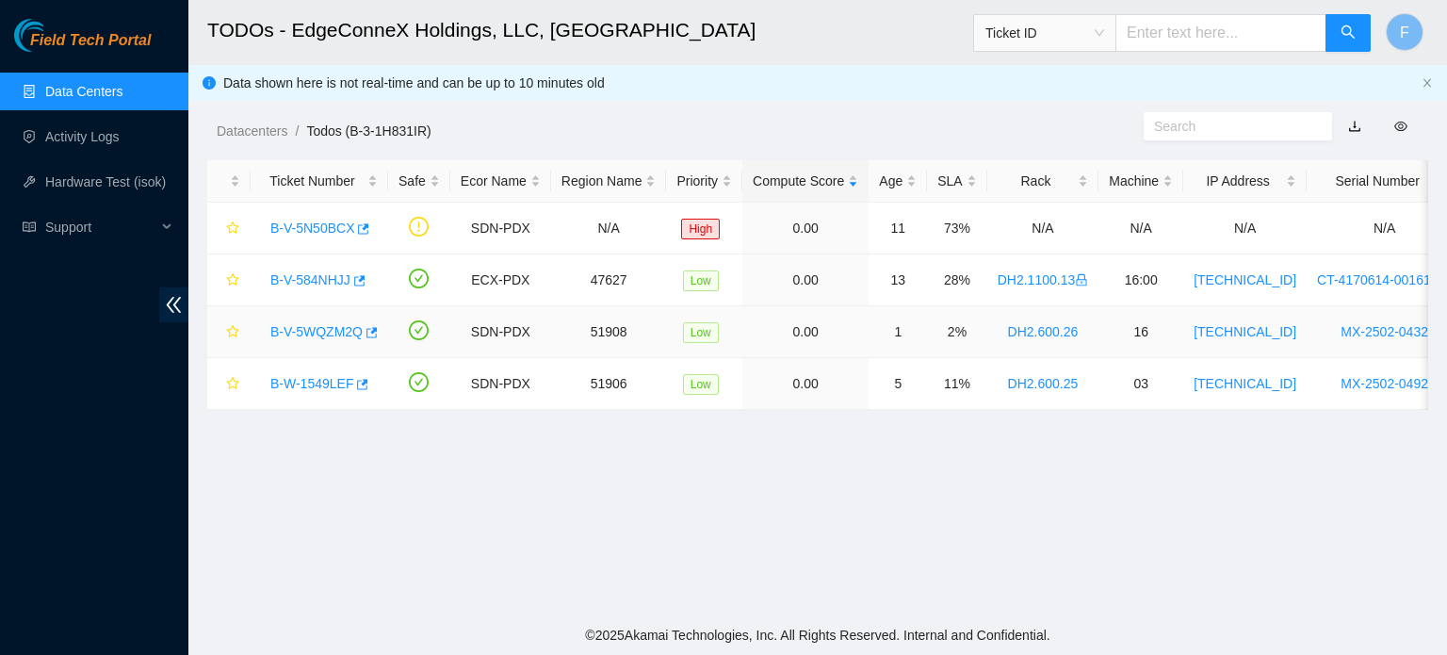
click at [333, 330] on link "B-V-5WQZM2Q" at bounding box center [316, 331] width 92 height 15
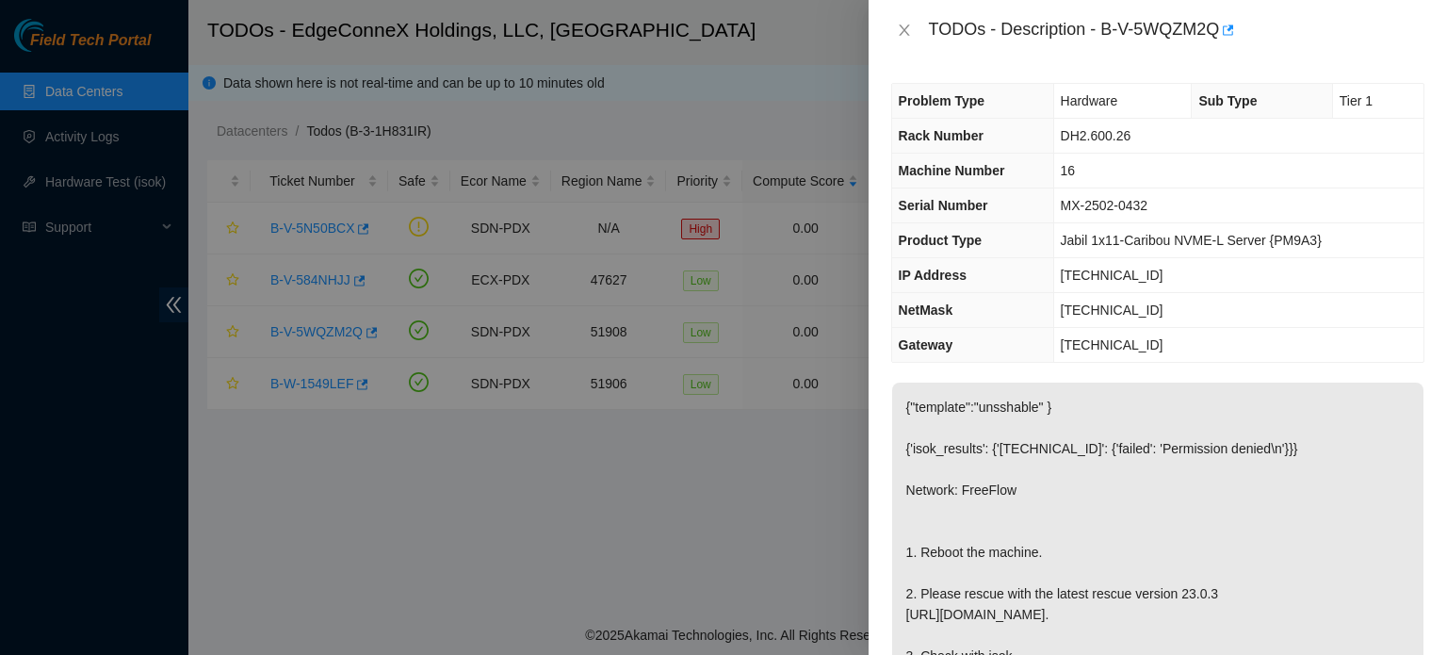
drag, startPoint x: 1100, startPoint y: 200, endPoint x: 1173, endPoint y: 234, distance: 80.1
click at [1173, 234] on div "Problem Type Hardware Sub Type Tier 1 Rack Number DH2.600.26 Machine Number 16 …" at bounding box center [1158, 357] width 578 height 594
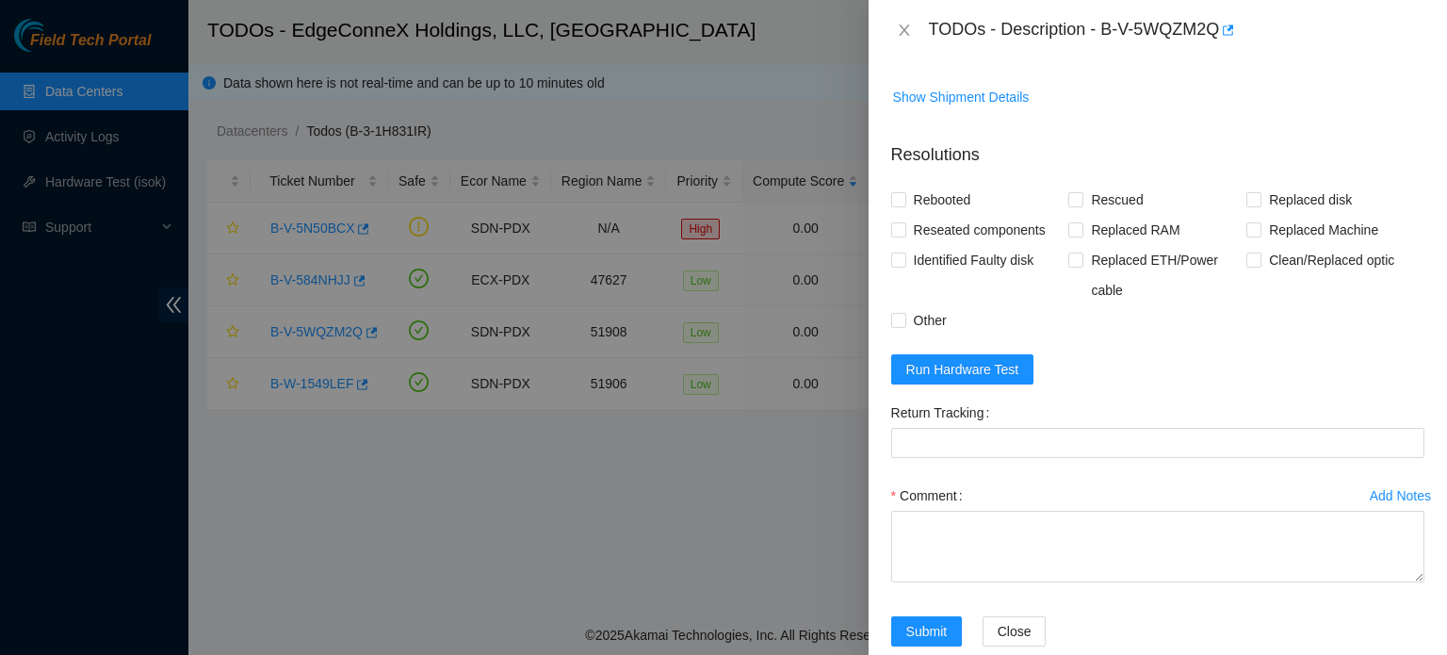
scroll to position [780, 0]
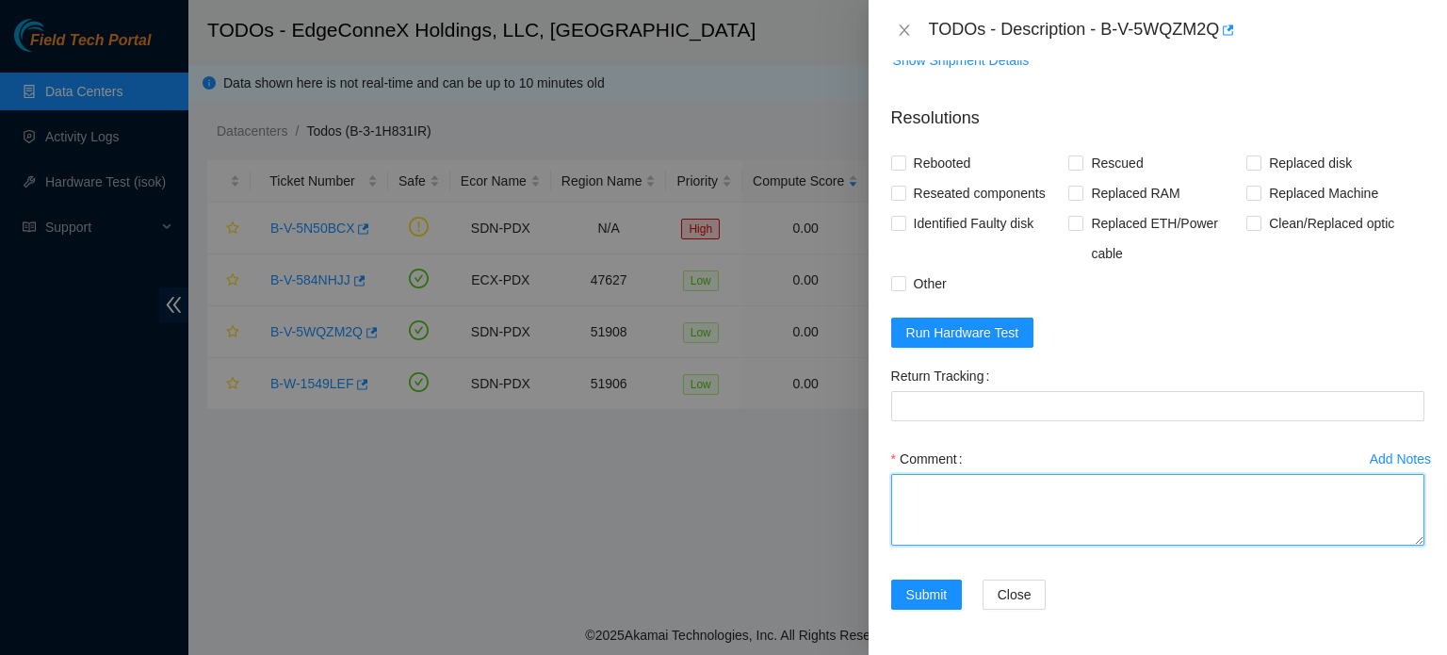
drag, startPoint x: 1440, startPoint y: 487, endPoint x: 926, endPoint y: 517, distance: 515.2
click at [926, 517] on textarea "Comment" at bounding box center [1157, 510] width 533 height 72
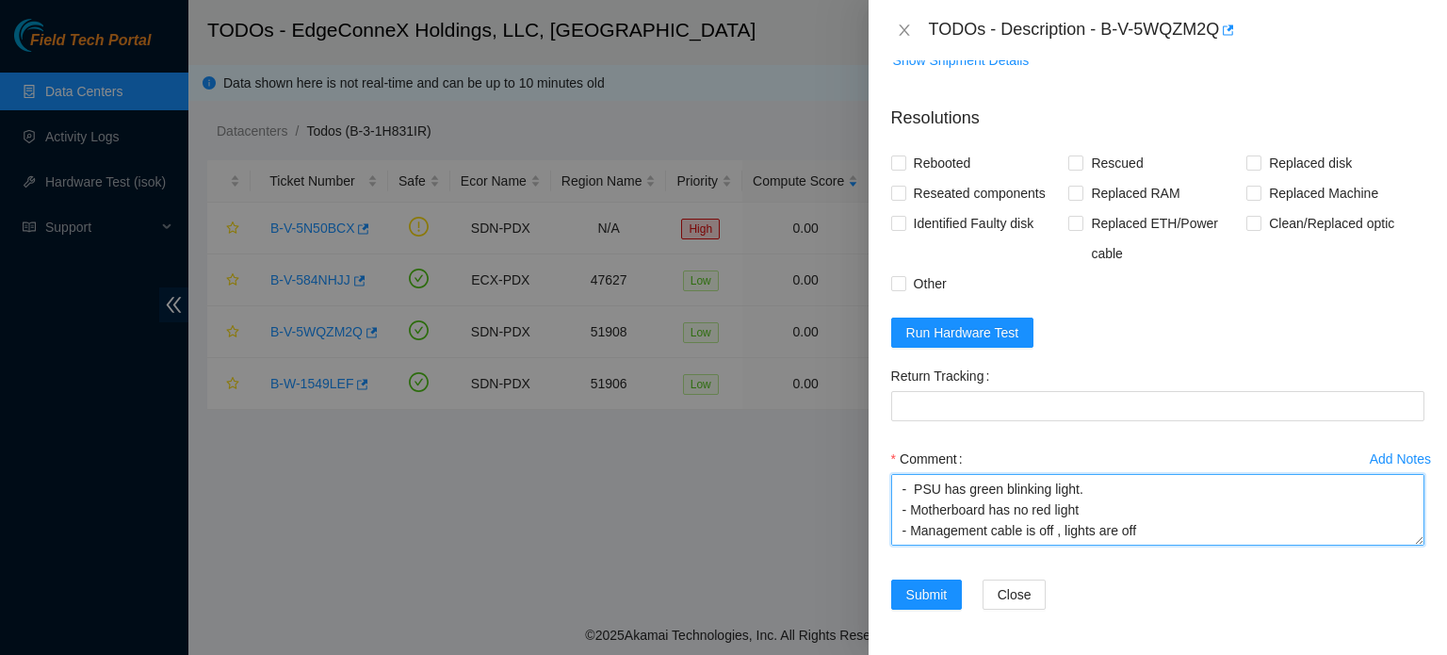
scroll to position [20, 0]
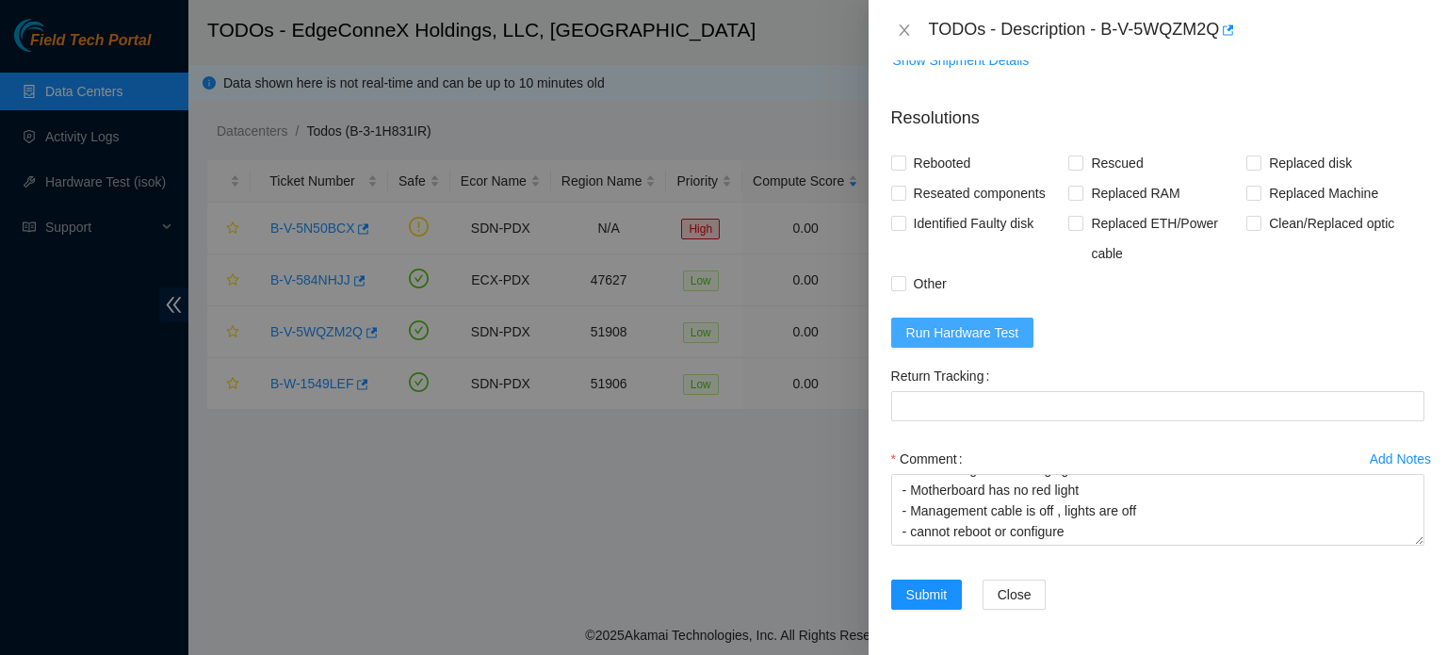
click at [983, 343] on span "Run Hardware Test" at bounding box center [962, 332] width 113 height 21
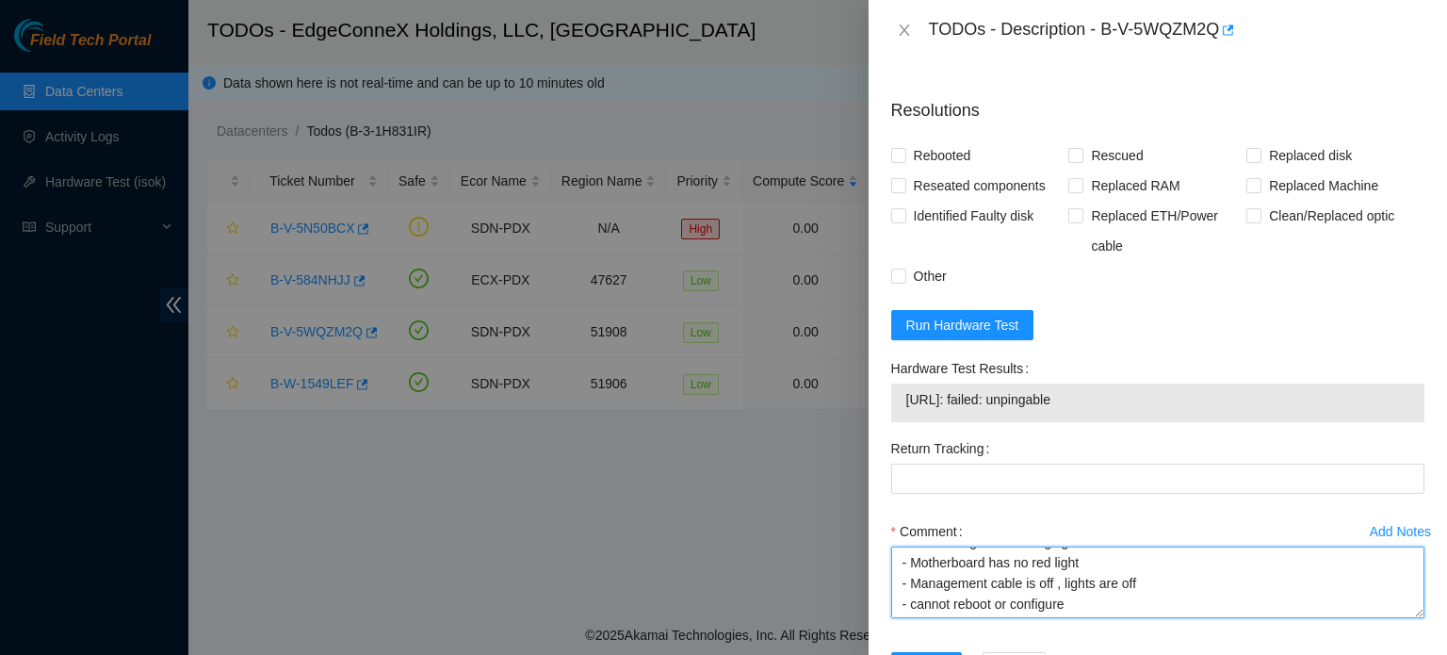
click at [1075, 618] on textarea "- PSU has green blinking light. - Motherboard has no red light - Management cab…" at bounding box center [1157, 582] width 533 height 72
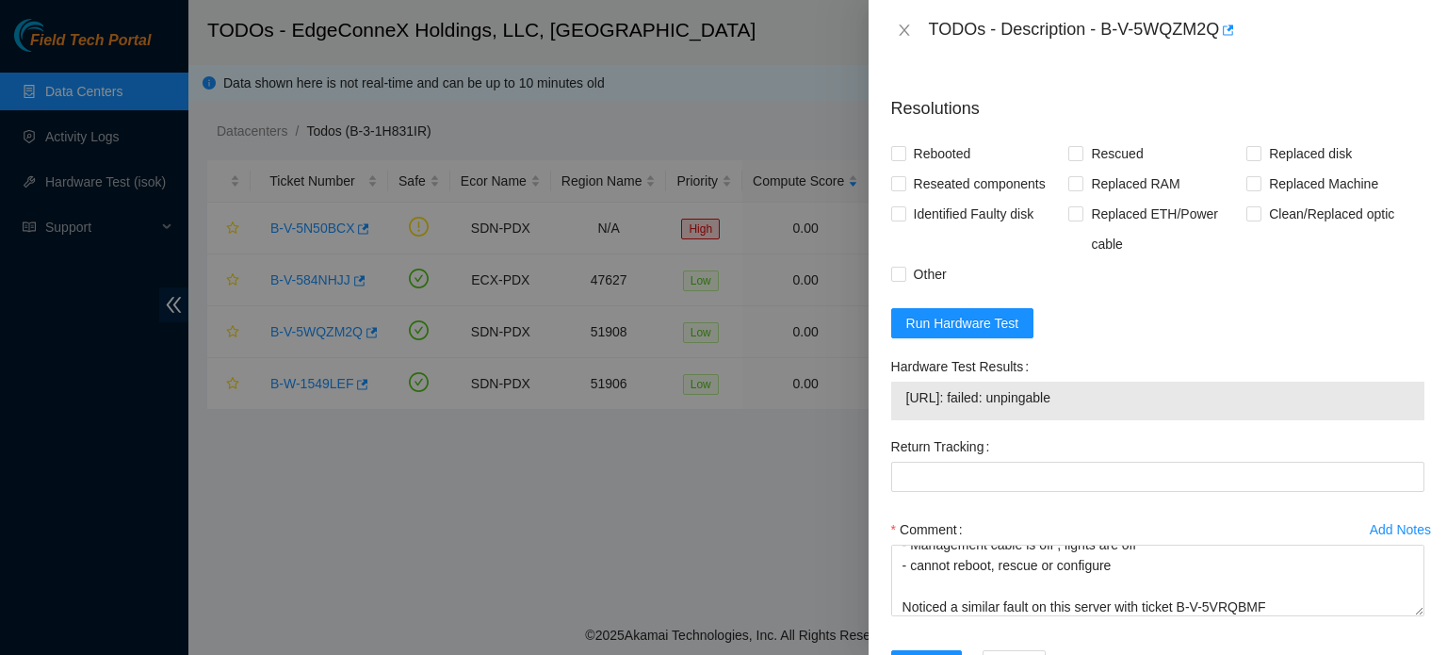
scroll to position [892, 0]
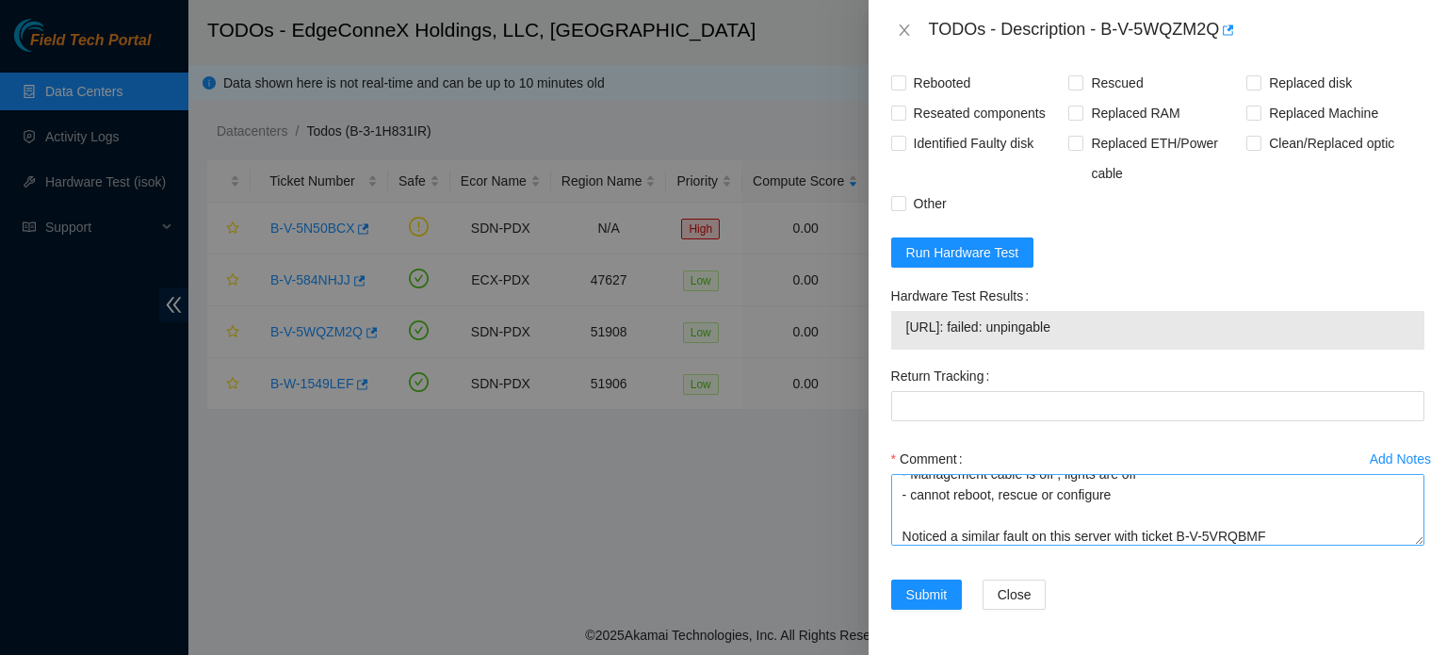
drag, startPoint x: 1081, startPoint y: 585, endPoint x: 1304, endPoint y: 512, distance: 233.9
click at [1304, 512] on form "Resolutions Rebooted Rescued Replaced disk Reseated components Replaced RAM Rep…" at bounding box center [1157, 321] width 533 height 622
click at [1281, 538] on textarea "- PSU has green blinking light. - Motherboard has no red light - Management cab…" at bounding box center [1157, 510] width 533 height 72
drag, startPoint x: 1281, startPoint y: 538, endPoint x: 1107, endPoint y: 535, distance: 174.3
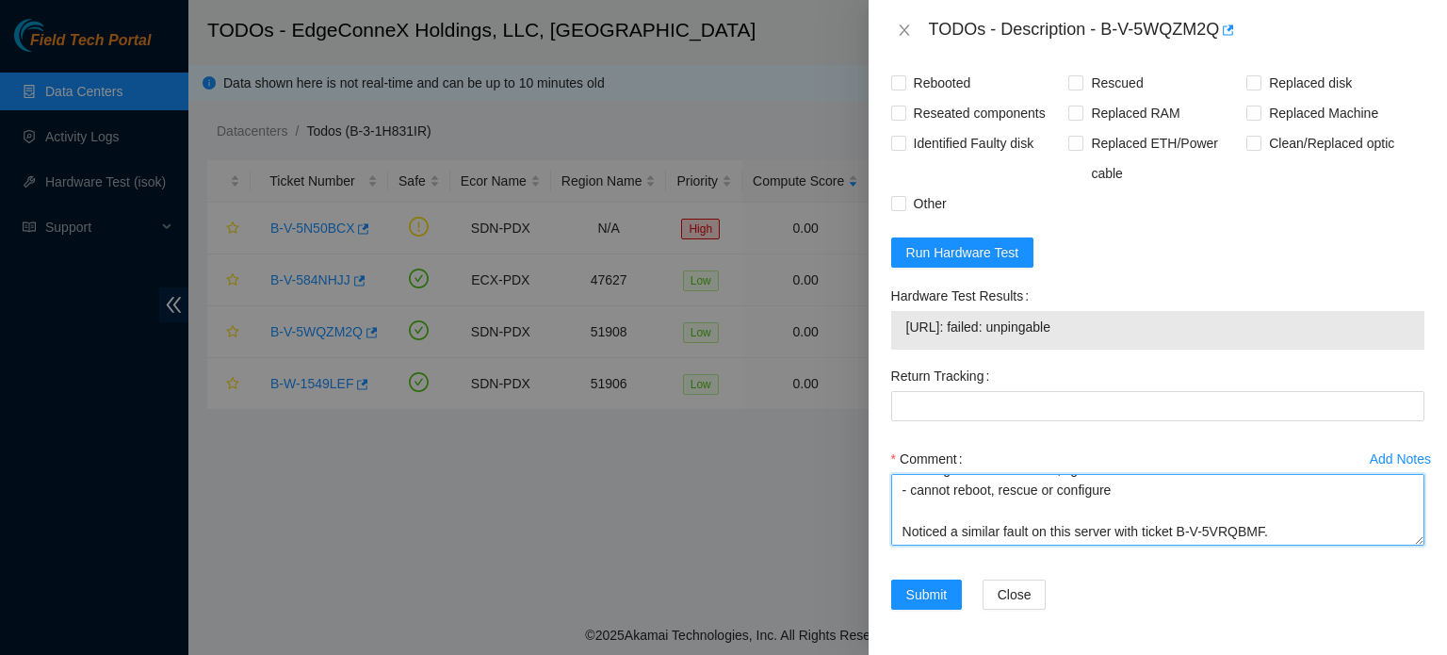
click at [1107, 535] on textarea "- PSU has green blinking light. - Motherboard has no red light - Management cab…" at bounding box center [1157, 510] width 533 height 72
type textarea "- PSU has green blinking light. - Motherboard has no red light - Management cab…"
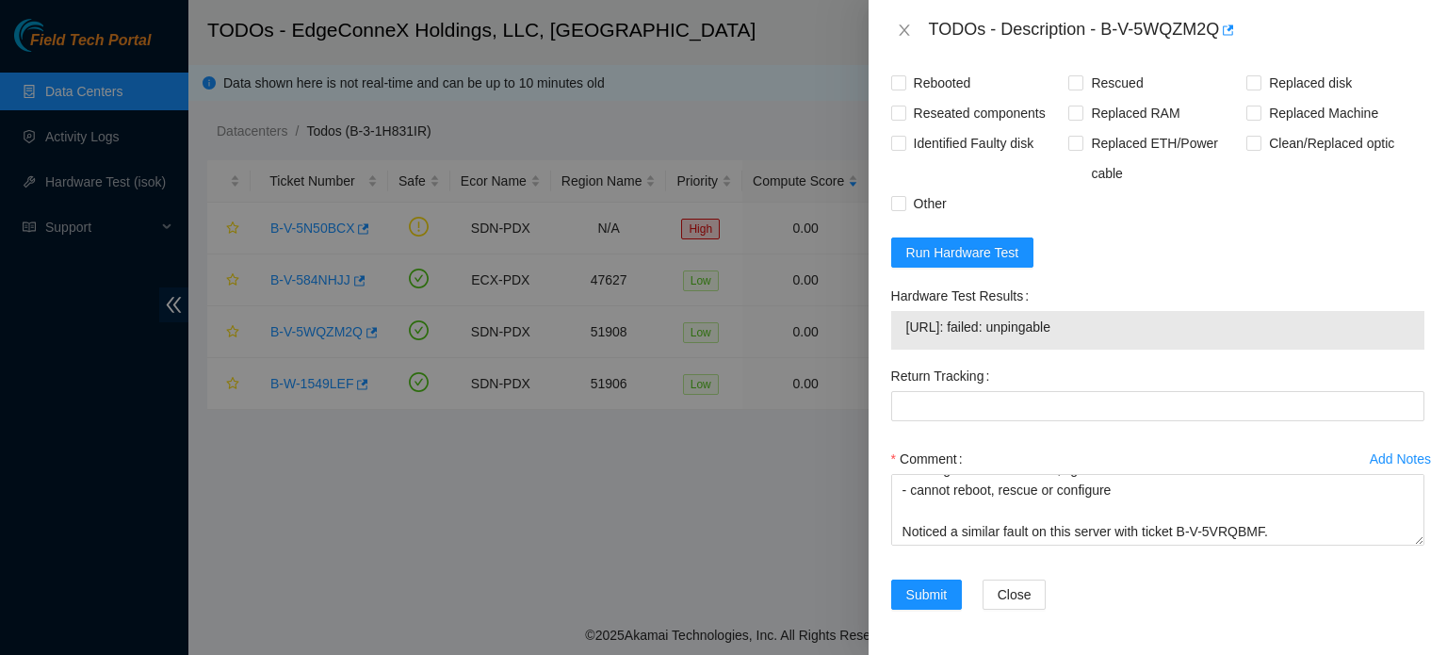
drag, startPoint x: 995, startPoint y: 577, endPoint x: 1217, endPoint y: 609, distance: 224.6
click at [1217, 609] on form "Resolutions Rebooted Rescued Replaced disk Reseated components Replaced RAM Rep…" at bounding box center [1157, 321] width 533 height 622
drag, startPoint x: 1217, startPoint y: 609, endPoint x: 942, endPoint y: 615, distance: 275.1
click at [942, 615] on div "Submit Close" at bounding box center [1158, 605] width 548 height 53
click at [942, 615] on div "Submit" at bounding box center [929, 605] width 91 height 53
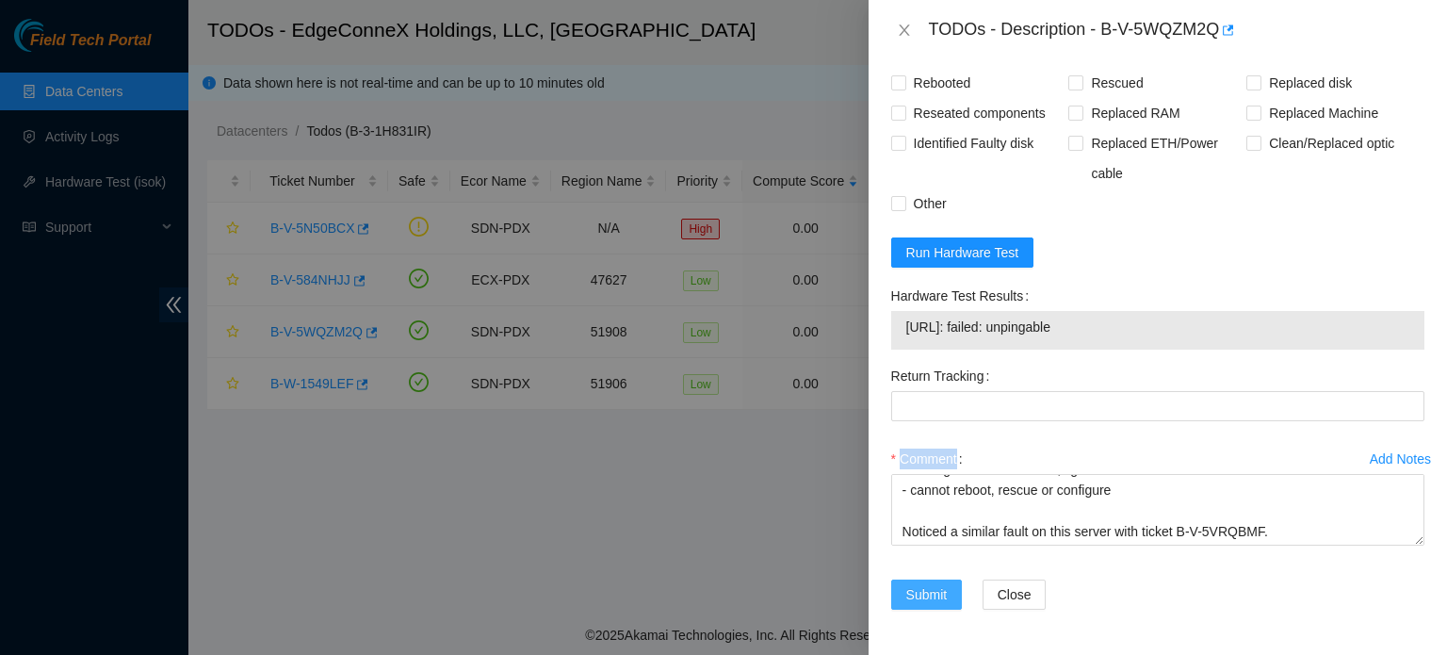
drag, startPoint x: 942, startPoint y: 615, endPoint x: 940, endPoint y: 598, distance: 17.1
click at [940, 598] on div "Submit" at bounding box center [929, 605] width 91 height 53
drag, startPoint x: 1042, startPoint y: 635, endPoint x: 1059, endPoint y: 648, distance: 21.5
click at [1059, 648] on div "Problem Type Hardware Sub Type Tier 1 Rack Number DH2.600.26 Machine Number 16 …" at bounding box center [1158, 357] width 578 height 594
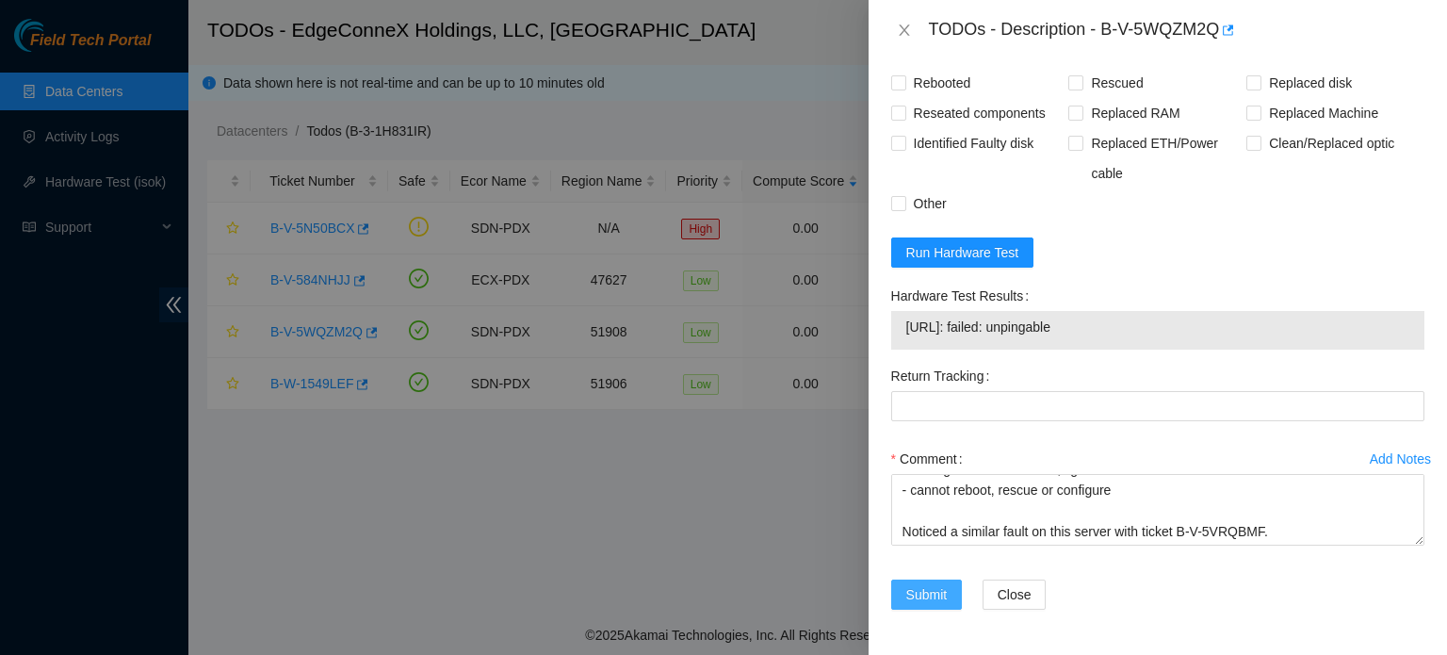
drag, startPoint x: 1059, startPoint y: 648, endPoint x: 898, endPoint y: 586, distance: 172.7
click at [905, 584] on button "Submit" at bounding box center [927, 594] width 72 height 30
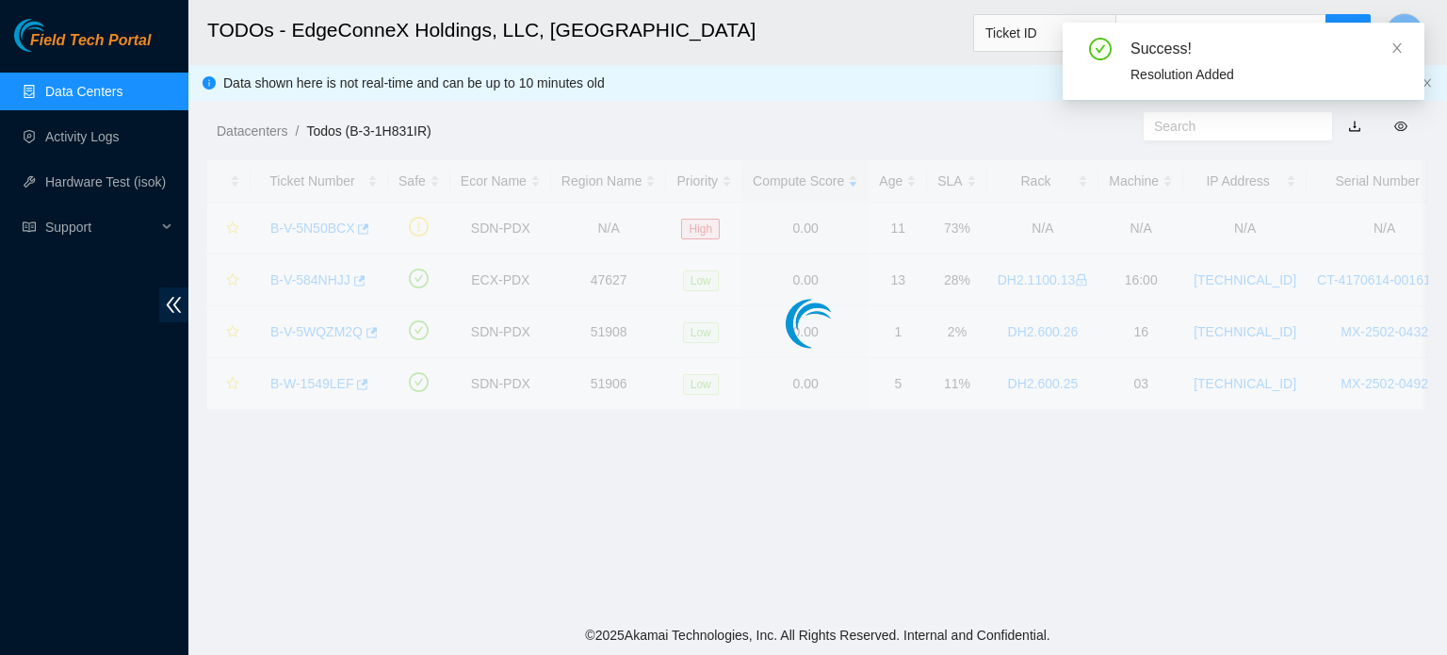
scroll to position [517, 0]
